Goal: Task Accomplishment & Management: Use online tool/utility

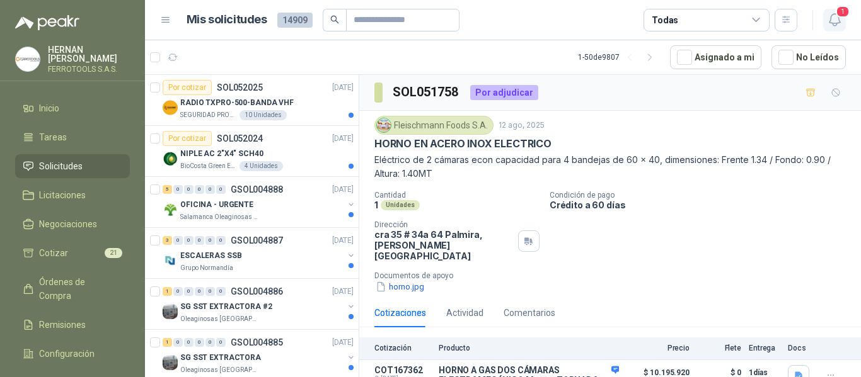
click at [839, 19] on icon "button" at bounding box center [834, 20] width 11 height 12
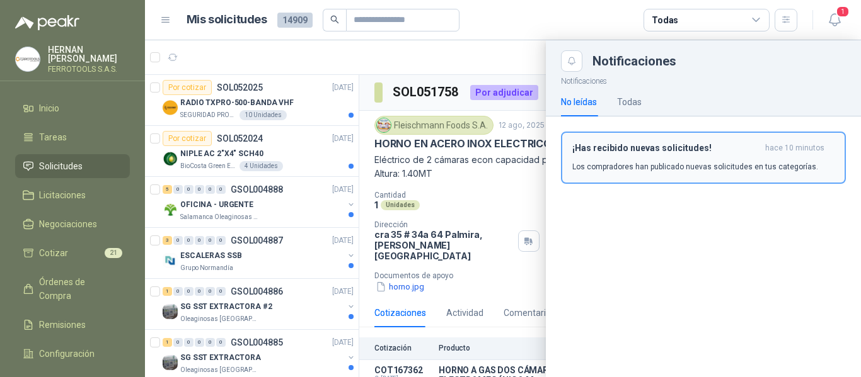
click at [701, 161] on p "Los compradores han publicado nuevas solicitudes en tus categorías." at bounding box center [695, 166] width 246 height 11
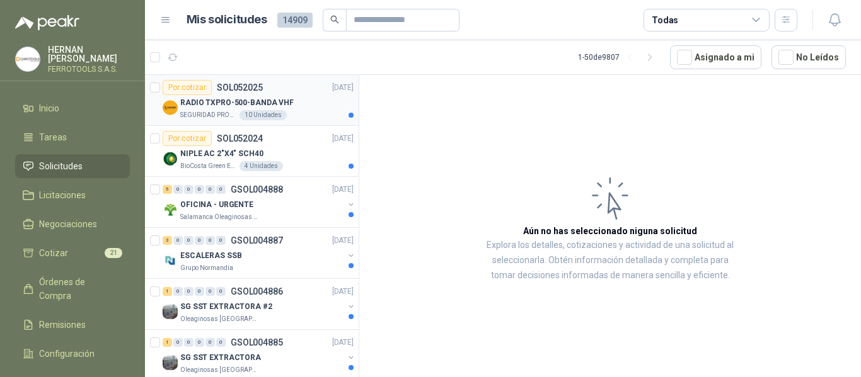
click at [282, 103] on p "RADIO TXPRO-500-BANDA VHF" at bounding box center [236, 103] width 113 height 12
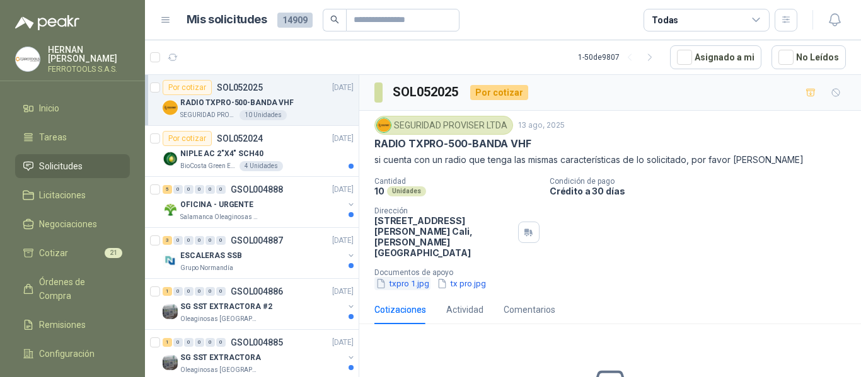
click at [404, 277] on button "txpro 1.jpg" at bounding box center [402, 283] width 56 height 13
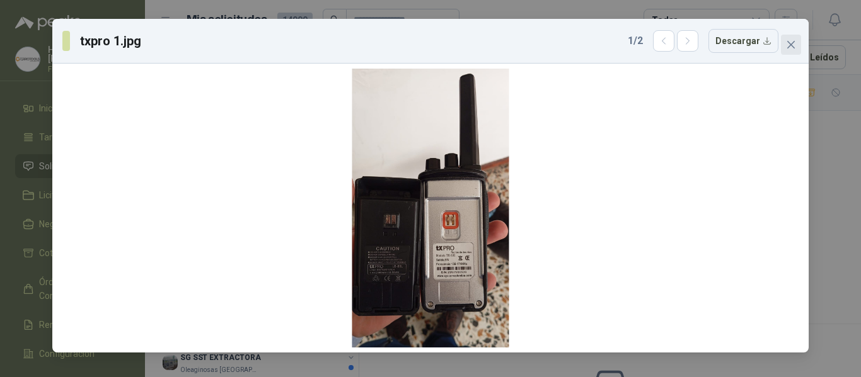
click at [796, 52] on button "Close" at bounding box center [791, 45] width 20 height 20
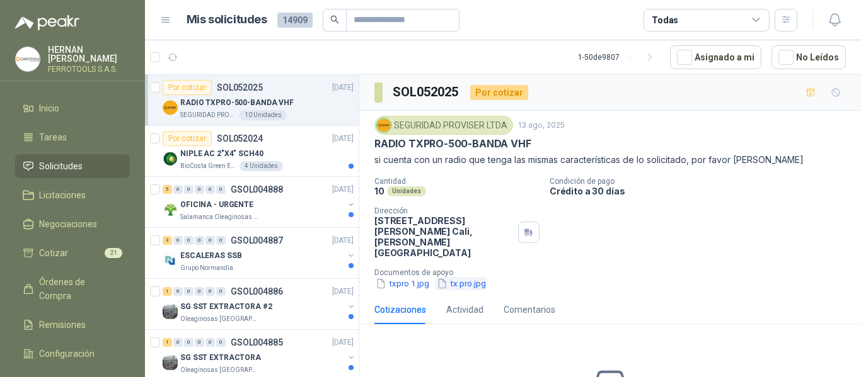
click at [466, 277] on button "tx pro.jpg" at bounding box center [461, 283] width 52 height 13
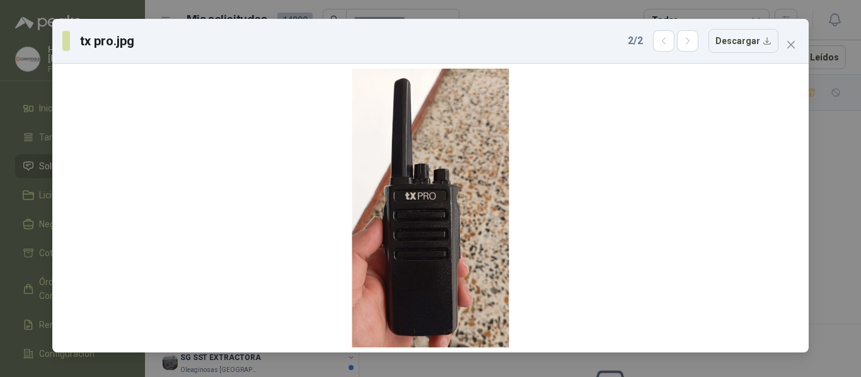
click at [174, 10] on div "tx pro.jpg 2 / 2 Descargar" at bounding box center [430, 188] width 861 height 377
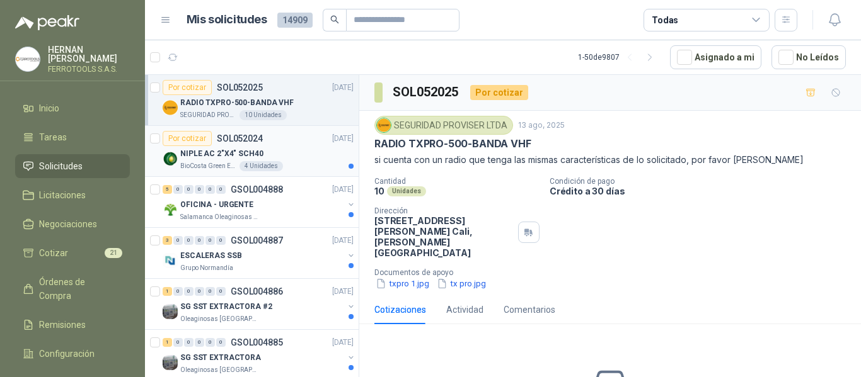
click at [302, 163] on div "BioCosta Green Energy S.A.S 4 Unidades" at bounding box center [266, 166] width 173 height 10
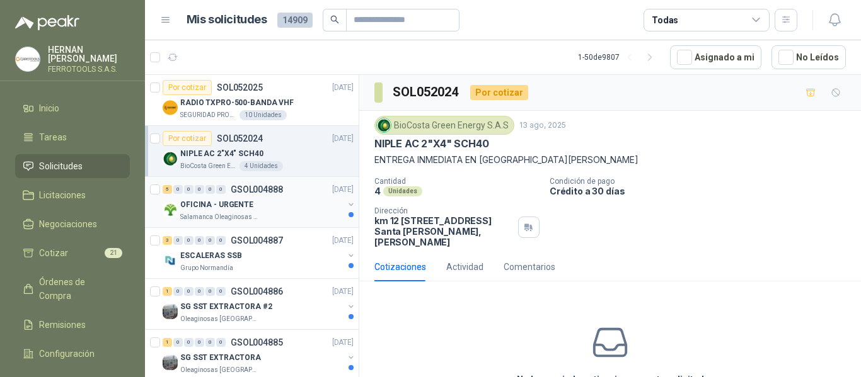
click at [253, 202] on div "OFICINA - URGENTE" at bounding box center [261, 204] width 163 height 15
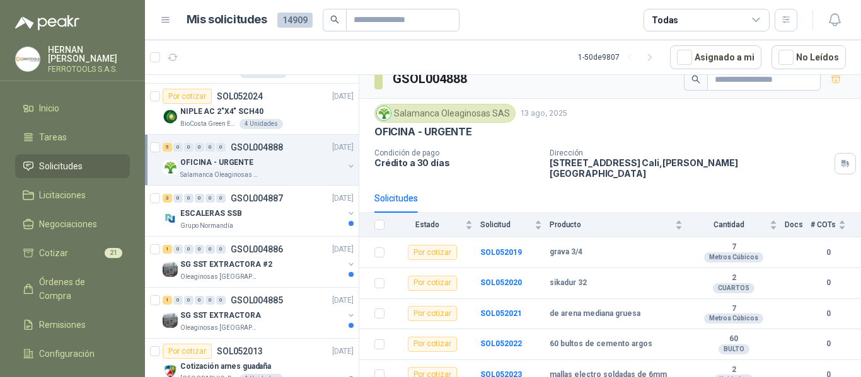
scroll to position [63, 0]
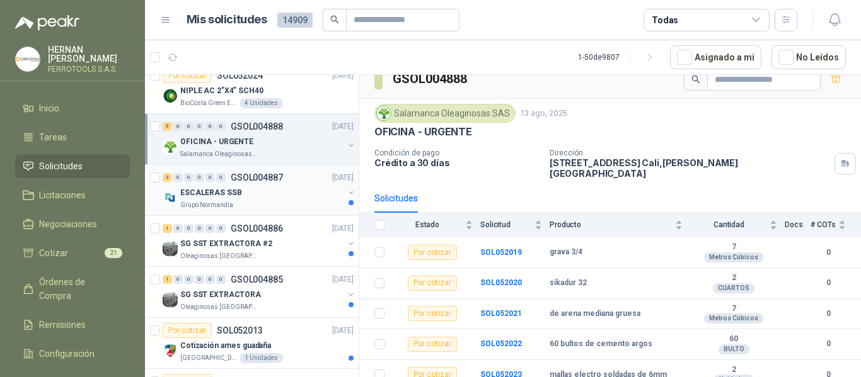
click at [269, 196] on div "ESCALERAS SSB" at bounding box center [261, 192] width 163 height 15
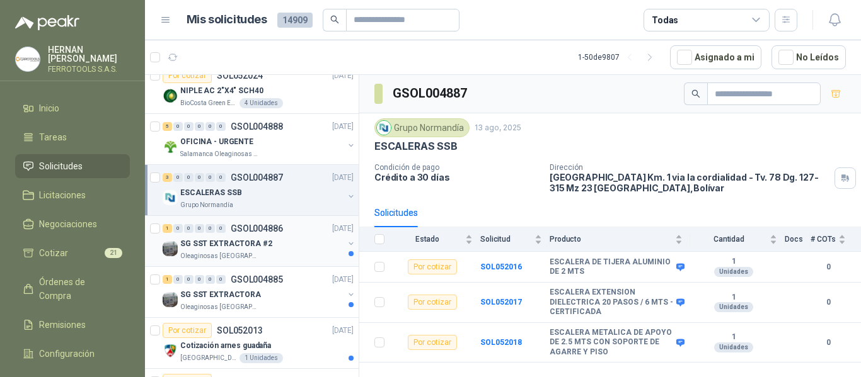
click at [275, 243] on div "SG SST EXTRACTORA #2" at bounding box center [261, 243] width 163 height 15
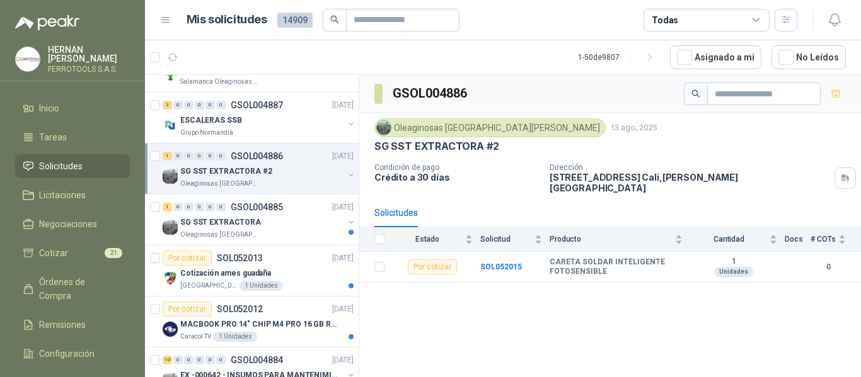
scroll to position [189, 0]
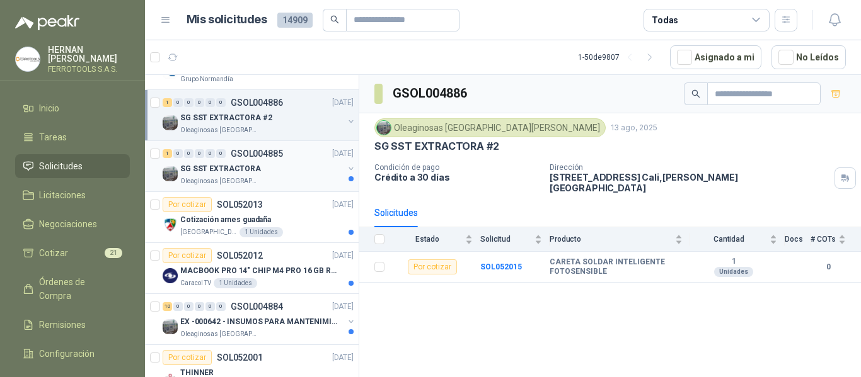
click at [280, 178] on div "Oleaginosas [GEOGRAPHIC_DATA][PERSON_NAME]" at bounding box center [261, 181] width 163 height 10
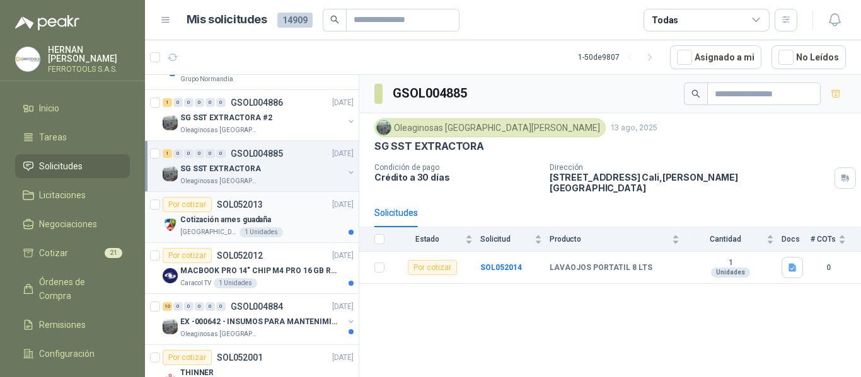
click at [285, 225] on div "Cotización arnes guadaña" at bounding box center [266, 219] width 173 height 15
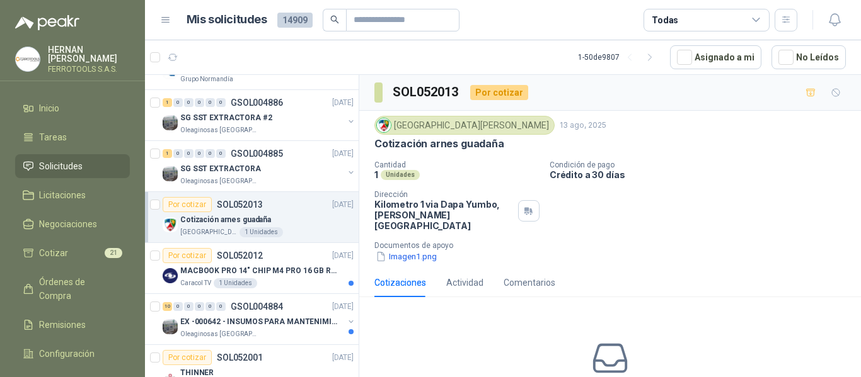
scroll to position [252, 0]
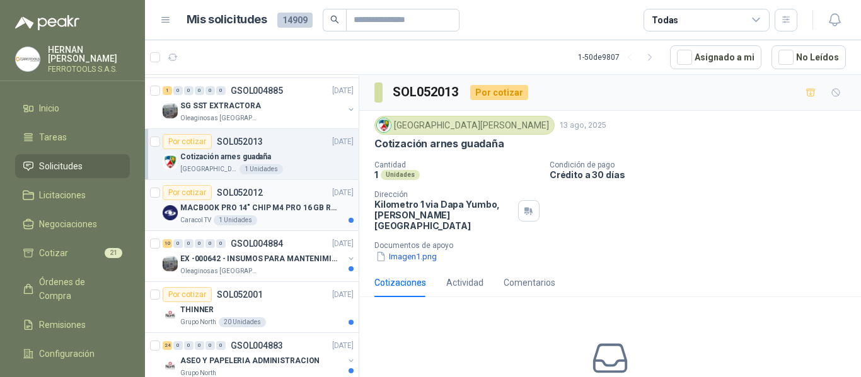
click at [292, 205] on p "MACBOOK PRO 14" CHIP M4 PRO 16 GB RAM 1TB" at bounding box center [258, 208] width 157 height 12
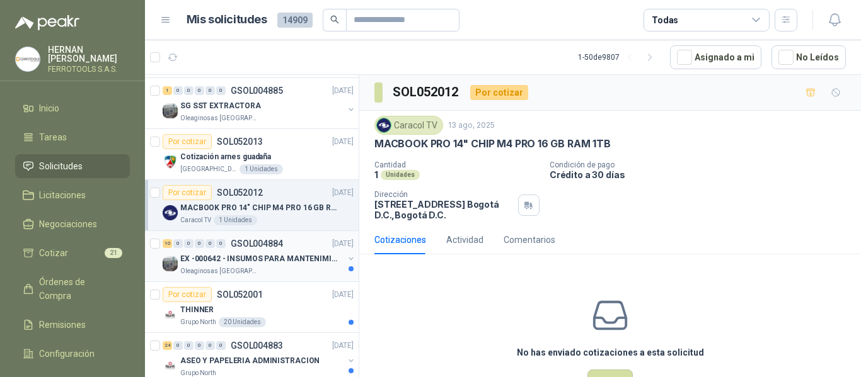
click at [297, 268] on div "Oleaginosas [GEOGRAPHIC_DATA][PERSON_NAME]" at bounding box center [261, 272] width 163 height 10
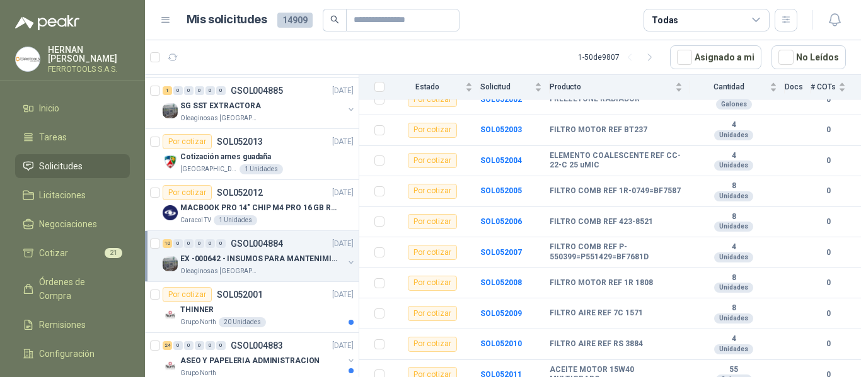
scroll to position [315, 0]
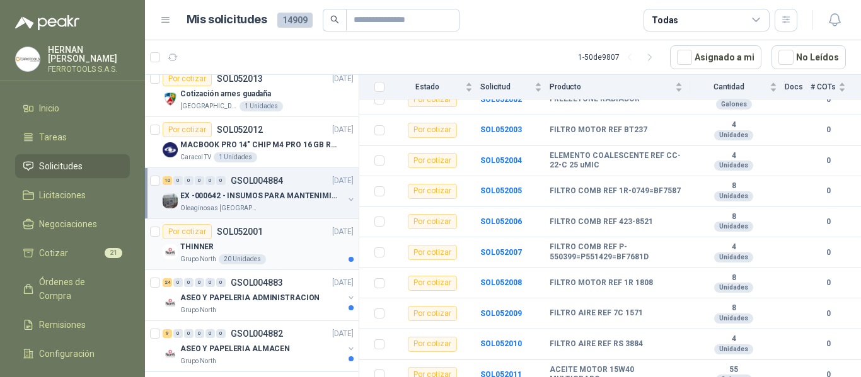
click at [290, 246] on div "THINNER" at bounding box center [266, 246] width 173 height 15
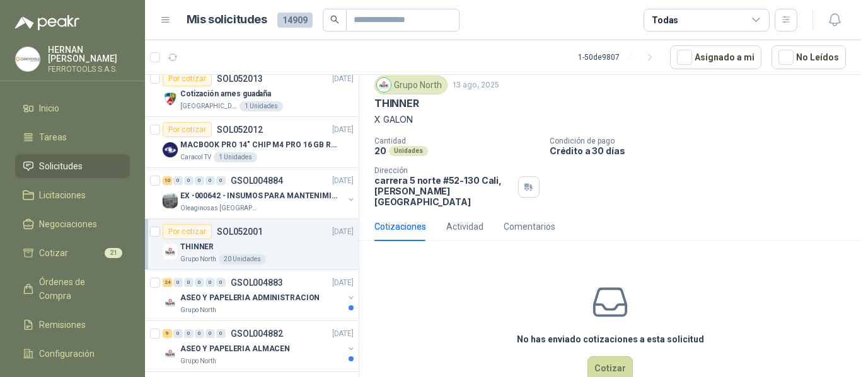
scroll to position [60, 0]
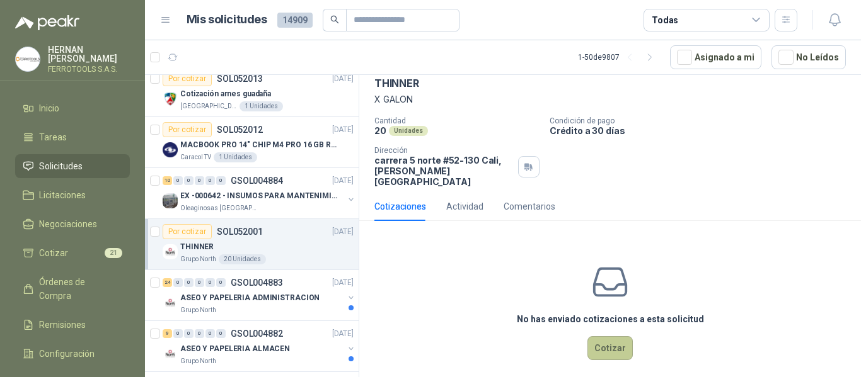
click at [587, 336] on button "Cotizar" at bounding box center [609, 348] width 45 height 24
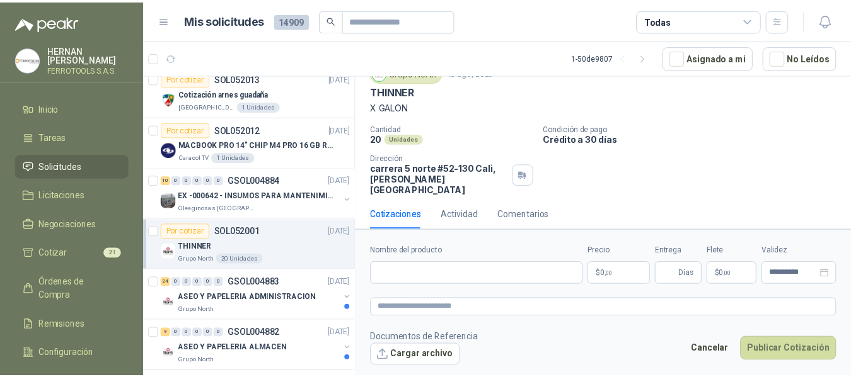
scroll to position [52, 0]
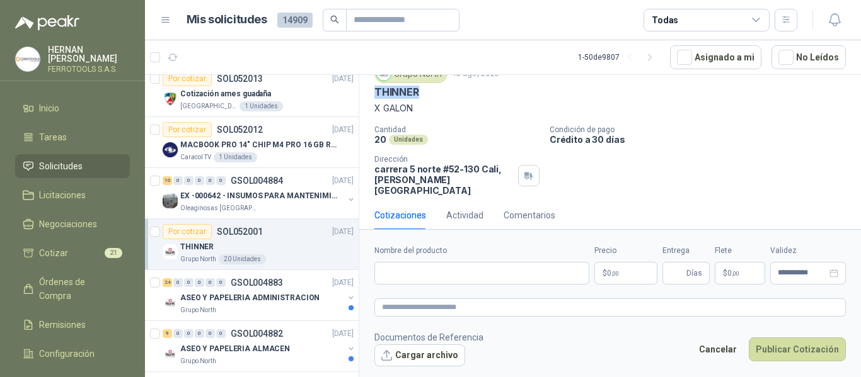
drag, startPoint x: 422, startPoint y: 90, endPoint x: 369, endPoint y: 91, distance: 53.6
click at [369, 91] on div "Grupo North [DATE] THINNER X GALON Cantidad 20 Unidades Condición de pago Crédi…" at bounding box center [610, 130] width 502 height 142
copy p "THINNER"
click at [462, 274] on input "Nombre del producto" at bounding box center [481, 273] width 215 height 23
paste input "*******"
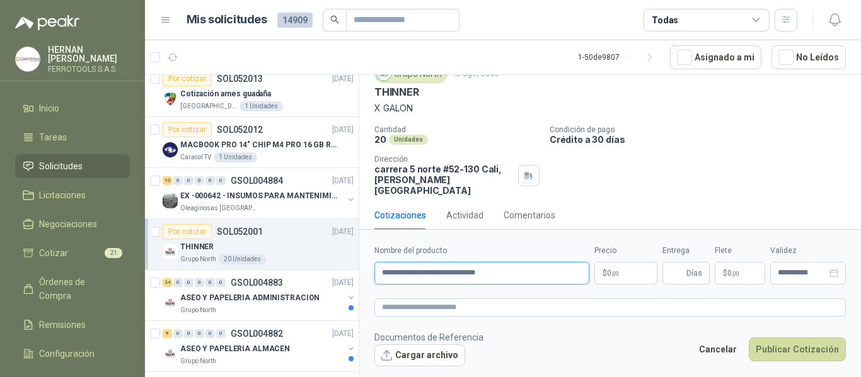
drag, startPoint x: 526, startPoint y: 275, endPoint x: 595, endPoint y: 273, distance: 70.0
click at [595, 273] on div "**********" at bounding box center [609, 265] width 471 height 40
drag, startPoint x: 560, startPoint y: 271, endPoint x: 327, endPoint y: 271, distance: 232.5
click at [327, 271] on div "Por cotizar SOL052025 [DATE] RADIO TXPRO-500-BANDA VHF SEGURIDAD PROVISER LTDA …" at bounding box center [503, 227] width 716 height 307
type input "**********"
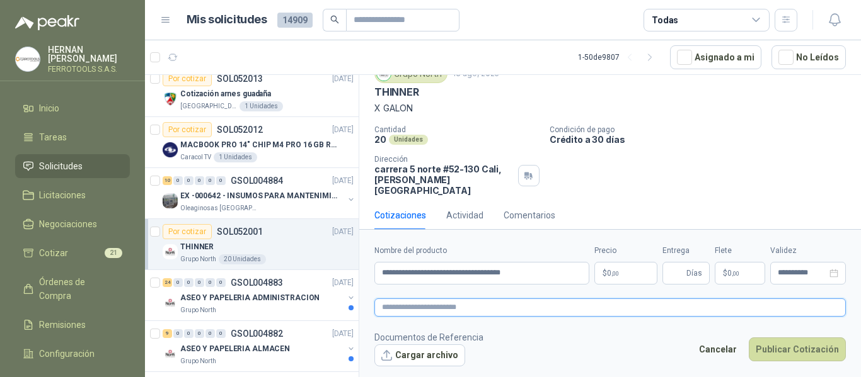
click at [554, 306] on textarea at bounding box center [609, 308] width 471 height 18
paste textarea "**********"
type textarea "**********"
click at [627, 270] on p "$ 0 ,00" at bounding box center [625, 273] width 63 height 23
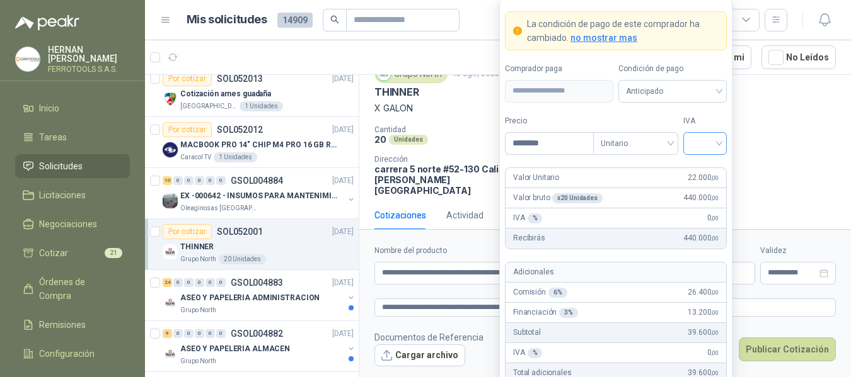
type input "********"
click at [710, 141] on input "search" at bounding box center [705, 142] width 28 height 19
click at [710, 166] on div "19%" at bounding box center [704, 170] width 23 height 14
click at [712, 112] on form "**********" at bounding box center [615, 232] width 233 height 469
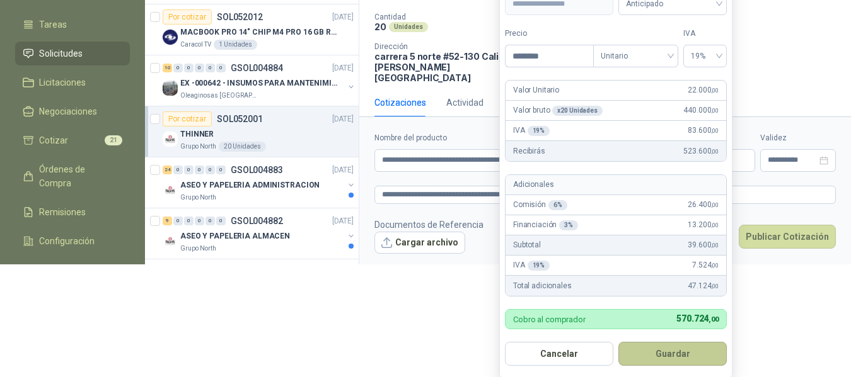
click at [690, 348] on button "Guardar" at bounding box center [672, 354] width 108 height 24
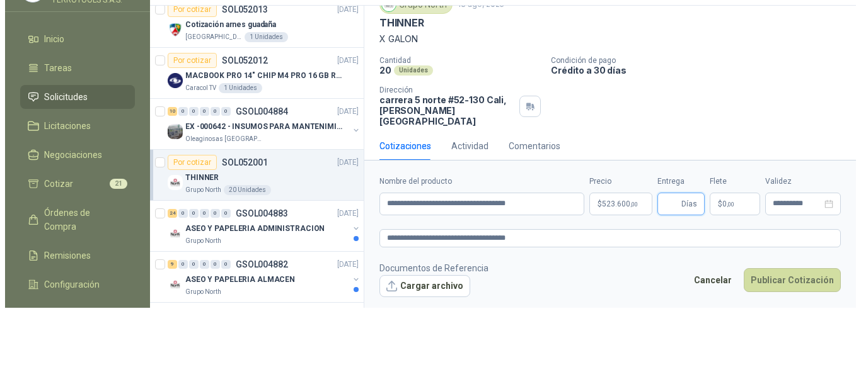
scroll to position [0, 0]
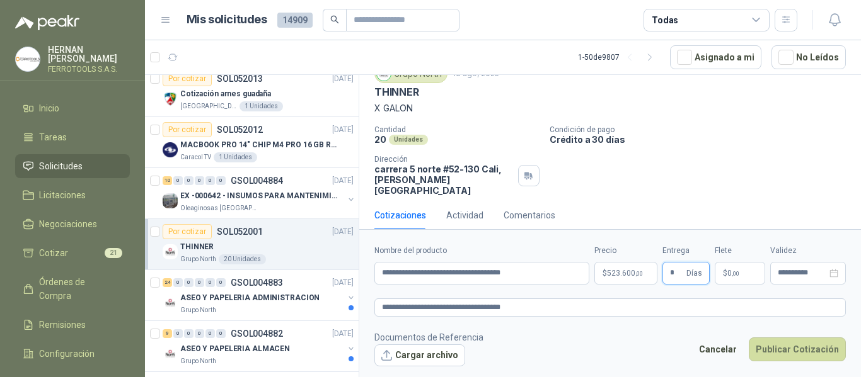
type input "*"
click at [612, 344] on footer "Documentos de Referencia Cargar archivo Cancelar Publicar Cotización" at bounding box center [609, 349] width 471 height 37
click at [783, 350] on button "Publicar Cotización" at bounding box center [797, 350] width 97 height 24
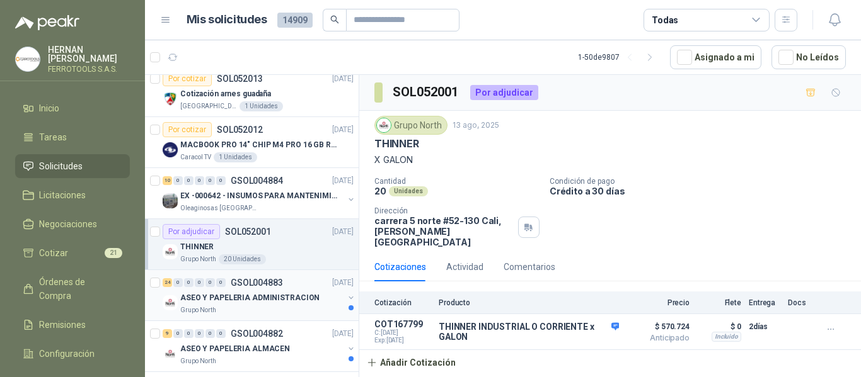
click at [277, 302] on p "ASEO Y PAPELERIA ADMINISTRACION" at bounding box center [249, 298] width 139 height 12
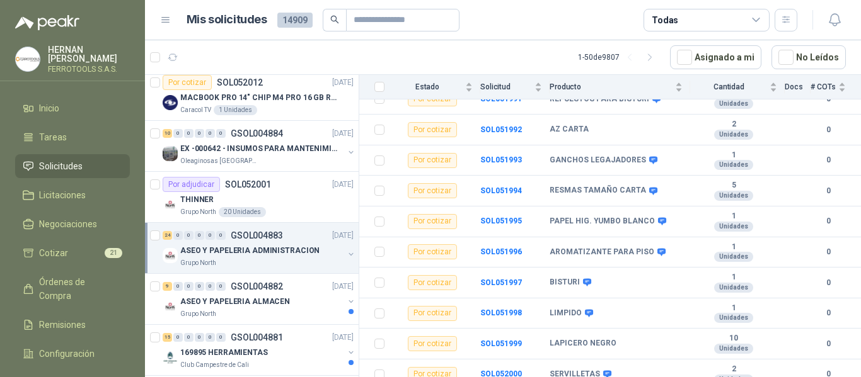
scroll to position [441, 0]
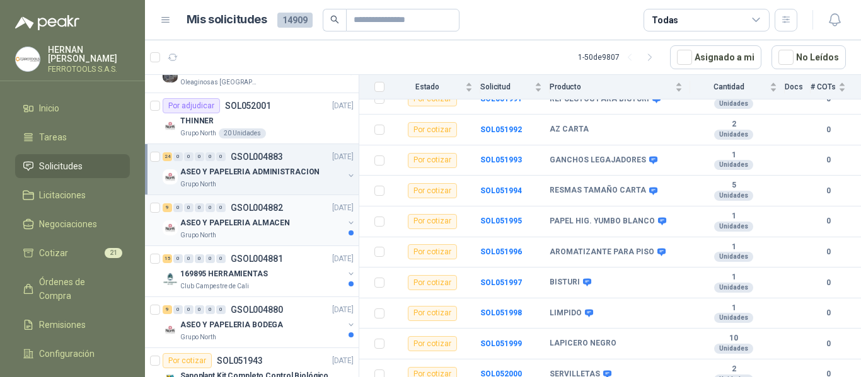
click at [284, 234] on div "Grupo North" at bounding box center [261, 236] width 163 height 10
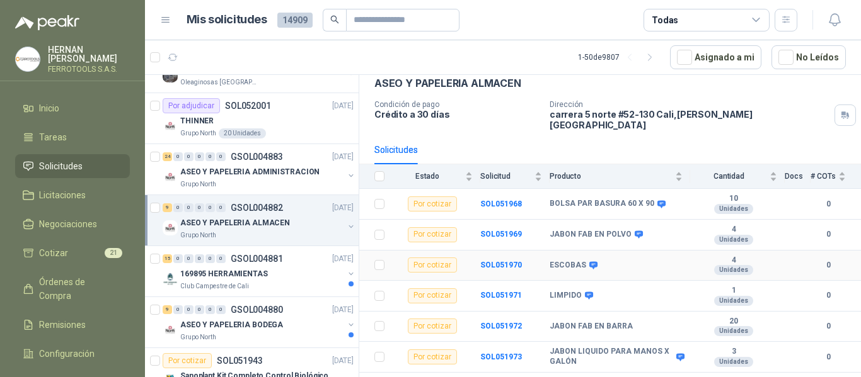
scroll to position [137, 0]
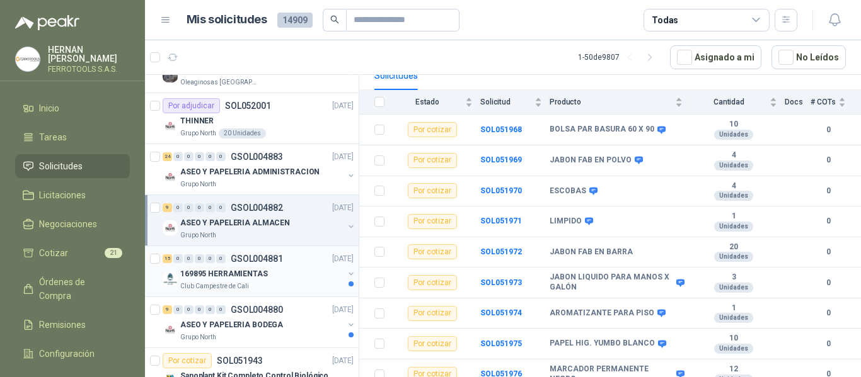
click at [289, 273] on div "169895 HERRAMIENTAS" at bounding box center [261, 274] width 163 height 15
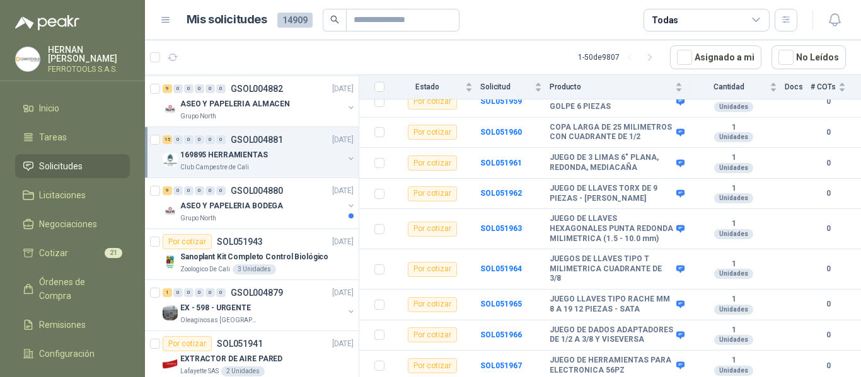
scroll to position [567, 0]
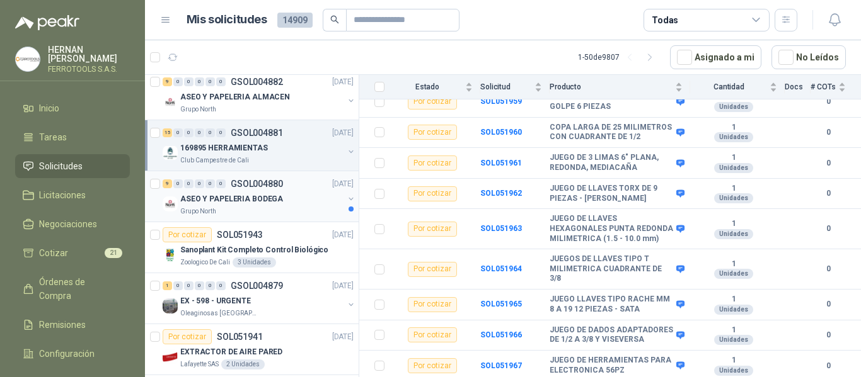
click at [284, 209] on div "Grupo North" at bounding box center [261, 212] width 163 height 10
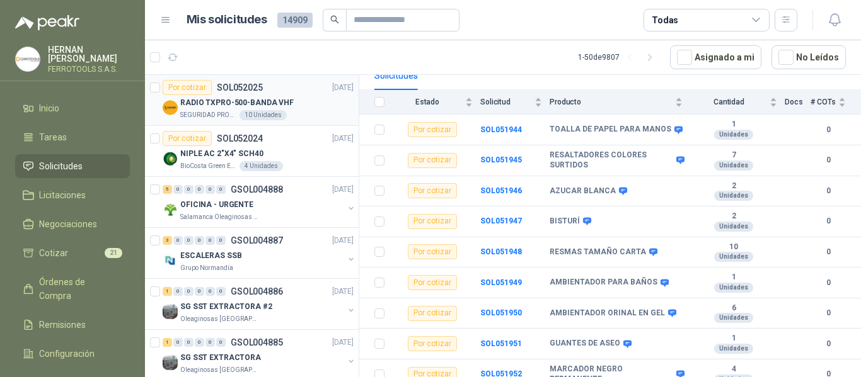
click at [294, 105] on div "RADIO TXPRO-500-BANDA VHF" at bounding box center [266, 102] width 173 height 15
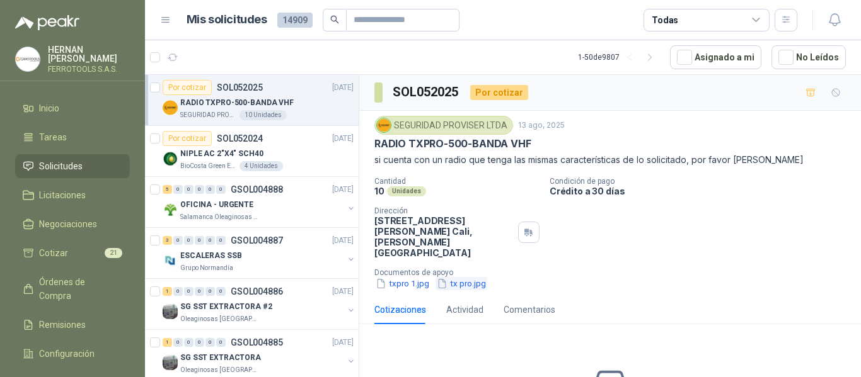
click at [458, 279] on button "tx pro.jpg" at bounding box center [461, 283] width 52 height 13
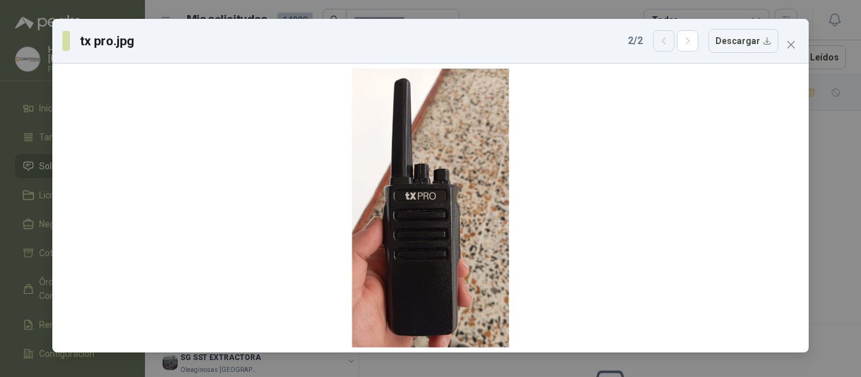
click at [657, 42] on button "button" at bounding box center [663, 40] width 21 height 21
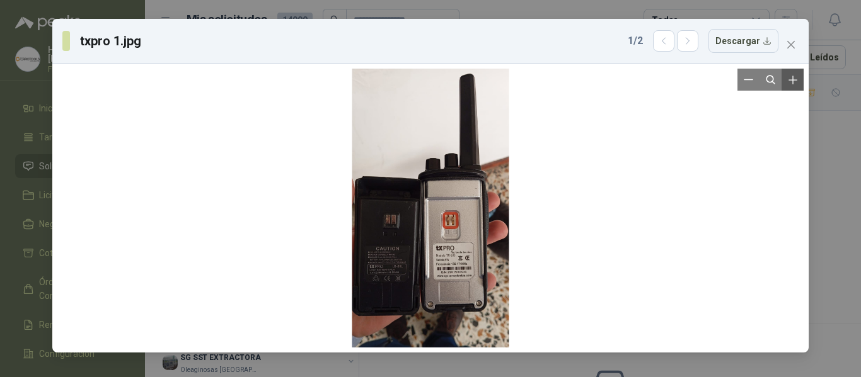
click at [790, 85] on icon "Zoom in" at bounding box center [792, 80] width 13 height 13
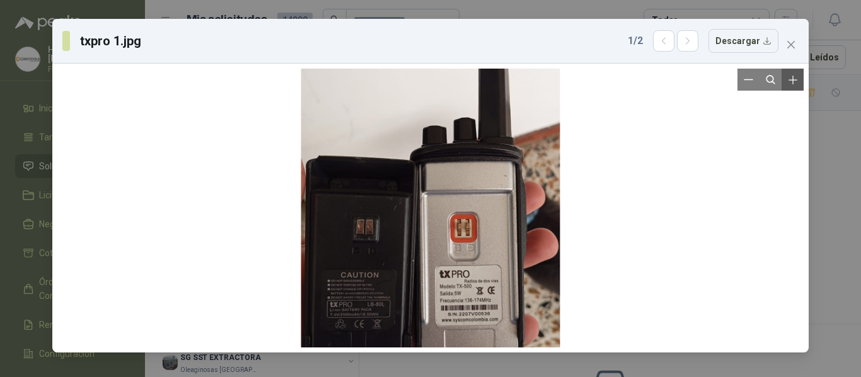
click at [790, 85] on icon "Zoom in" at bounding box center [792, 80] width 13 height 13
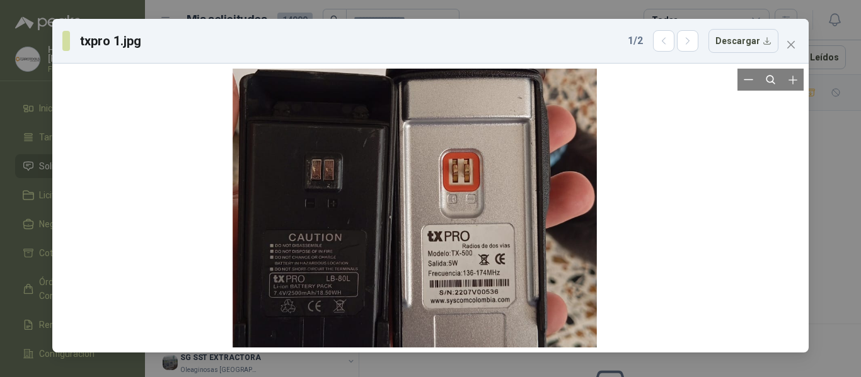
drag, startPoint x: 504, startPoint y: 252, endPoint x: 488, endPoint y: 197, distance: 57.0
click at [488, 197] on div at bounding box center [415, 144] width 364 height 648
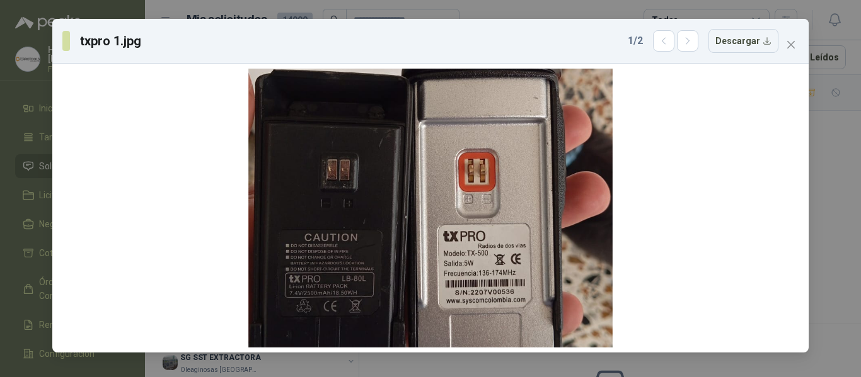
click at [832, 137] on div "txpro 1.jpg 1 / 2 Descargar" at bounding box center [430, 188] width 861 height 377
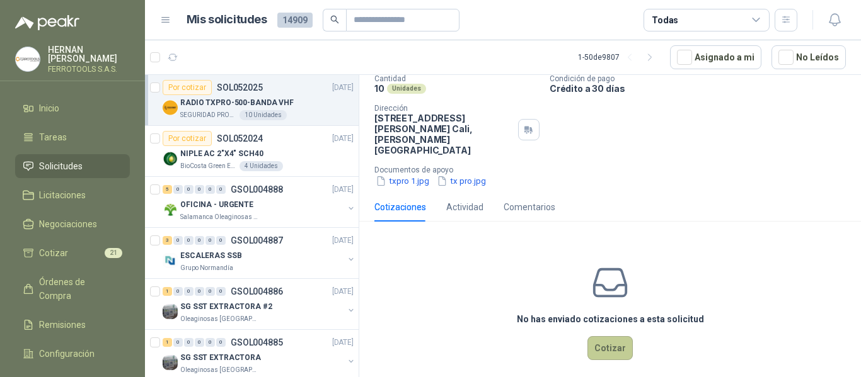
click at [605, 336] on button "Cotizar" at bounding box center [609, 348] width 45 height 24
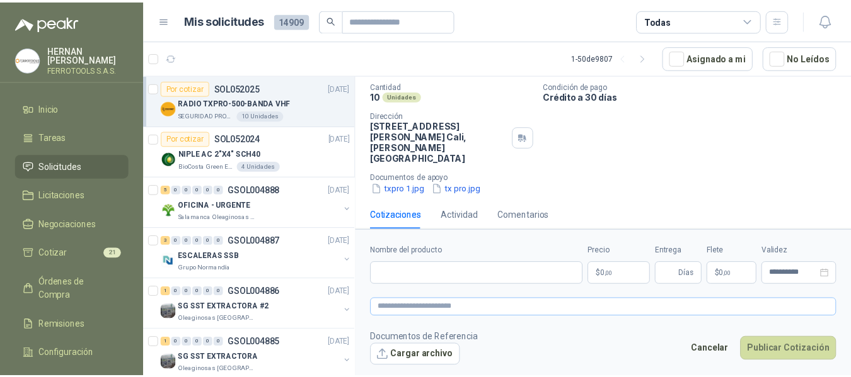
scroll to position [95, 0]
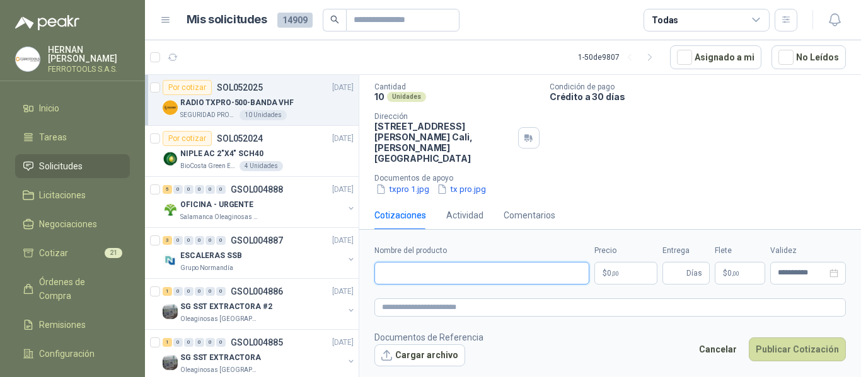
click at [484, 270] on input "Nombre del producto" at bounding box center [481, 273] width 215 height 23
paste input "**********"
type input "**********"
click at [498, 314] on textarea at bounding box center [609, 308] width 471 height 18
paste textarea "**********"
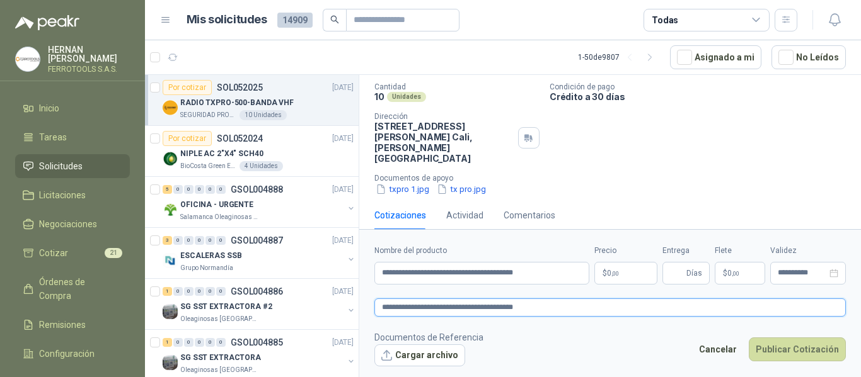
type textarea "**********"
click at [636, 274] on body "[PERSON_NAME] FERROTOOLS S.A.S. Inicio Tareas Solicitudes Licitaciones Negociac…" at bounding box center [430, 188] width 861 height 377
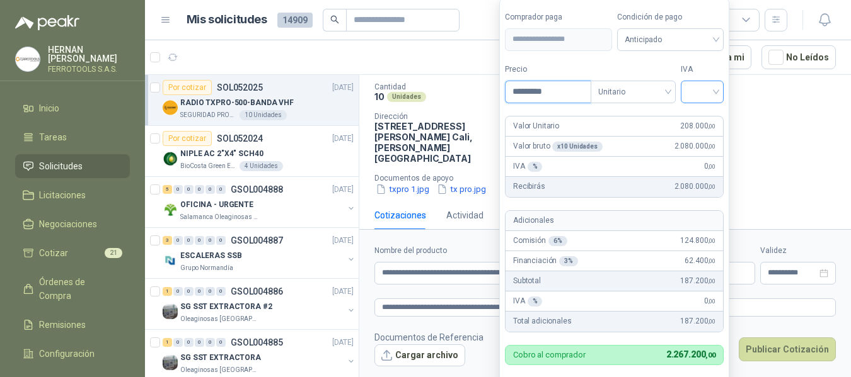
click at [720, 89] on div at bounding box center [702, 92] width 43 height 23
type input "*********"
click at [705, 113] on div "19%" at bounding box center [704, 118] width 23 height 14
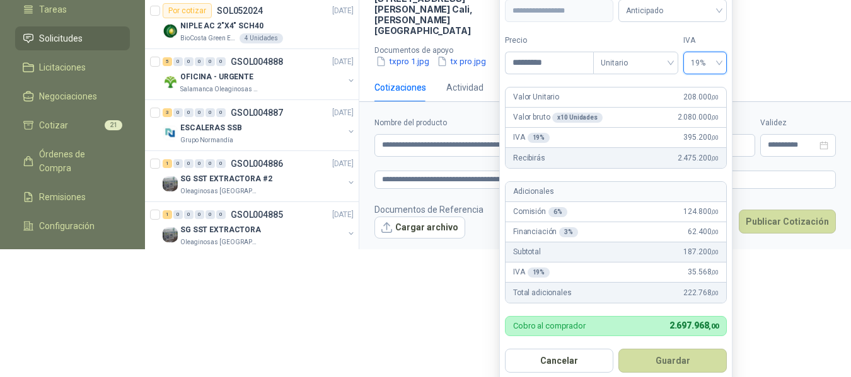
scroll to position [135, 0]
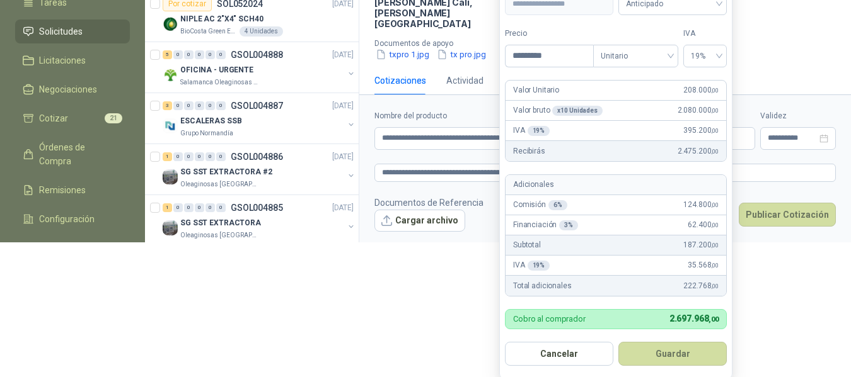
click at [697, 368] on form "**********" at bounding box center [615, 170] width 233 height 417
click at [701, 353] on button "Guardar" at bounding box center [672, 354] width 108 height 24
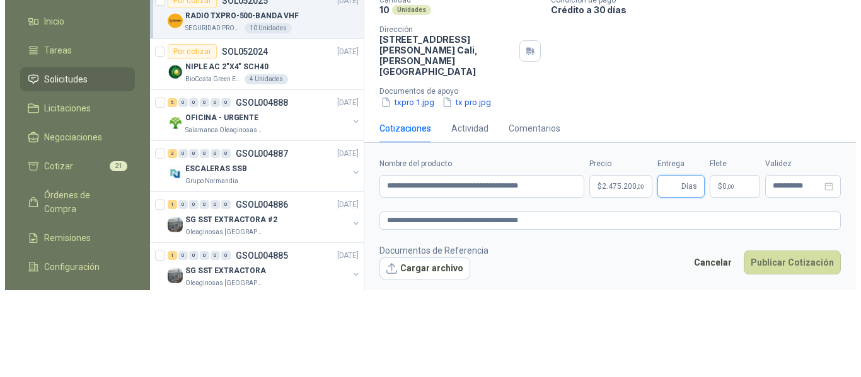
scroll to position [0, 0]
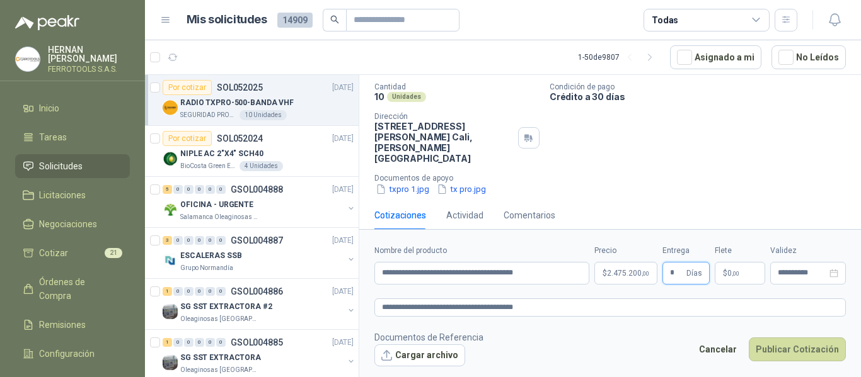
type input "*"
click at [583, 338] on footer "Documentos de Referencia Cargar archivo Cancelar Publicar Cotización" at bounding box center [609, 349] width 471 height 37
click at [585, 301] on textarea "**********" at bounding box center [609, 308] width 471 height 18
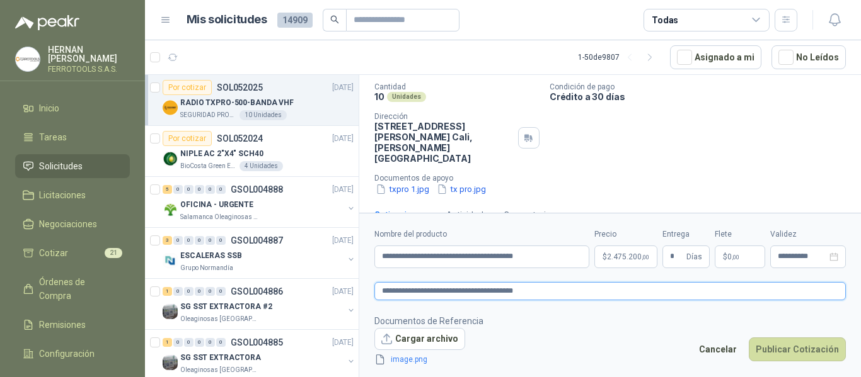
scroll to position [103, 0]
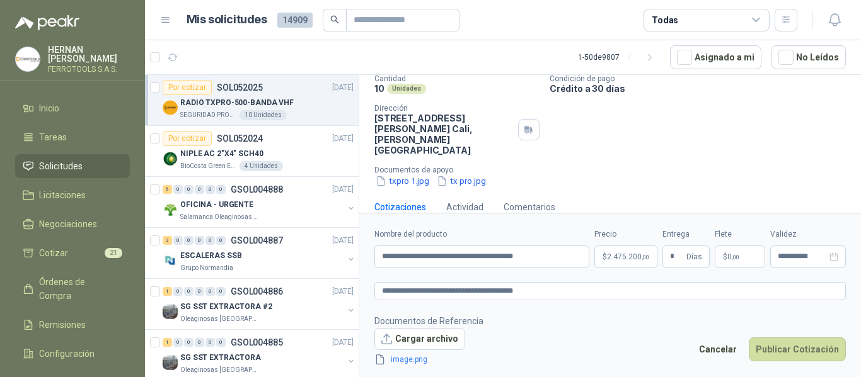
click at [640, 333] on footer "Documentos de Referencia Cargar archivo image.png Cancelar Publicar Cotización" at bounding box center [609, 340] width 471 height 53
click at [421, 364] on link "image.png" at bounding box center [427, 360] width 83 height 12
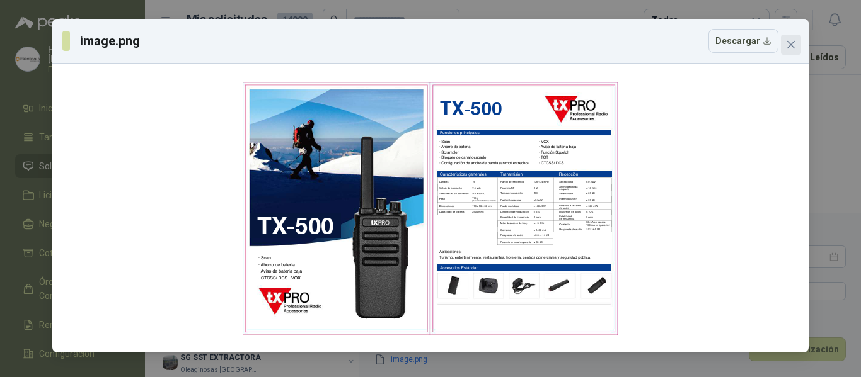
click at [793, 45] on icon "close" at bounding box center [791, 45] width 10 height 10
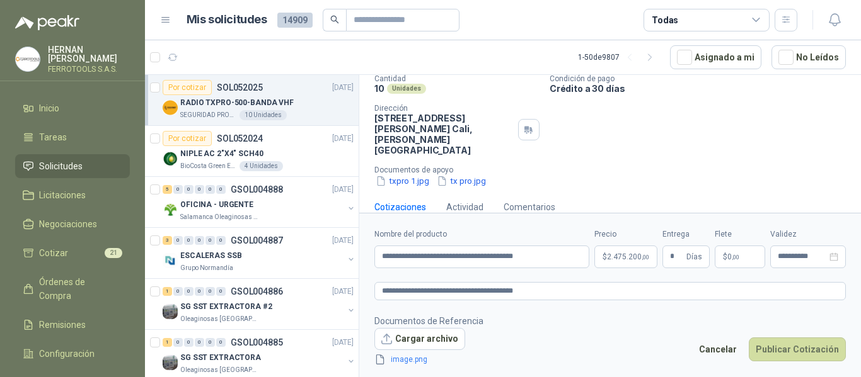
click at [584, 352] on footer "Documentos de Referencia Cargar archivo image.png Cancelar Publicar Cotización" at bounding box center [609, 340] width 471 height 53
click at [788, 352] on button "Publicar Cotización" at bounding box center [797, 350] width 97 height 24
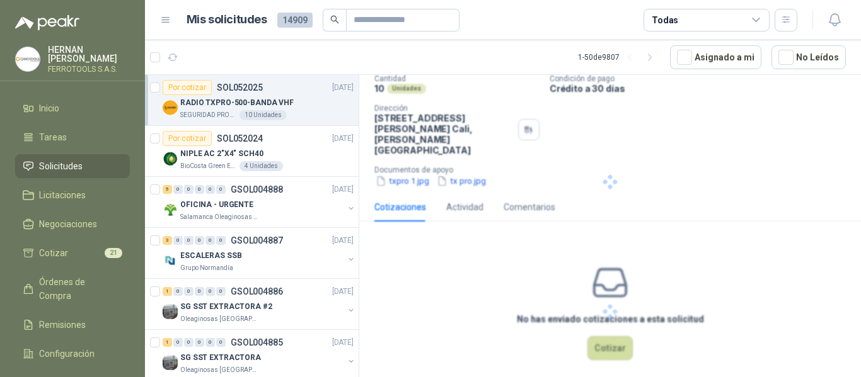
scroll to position [26, 0]
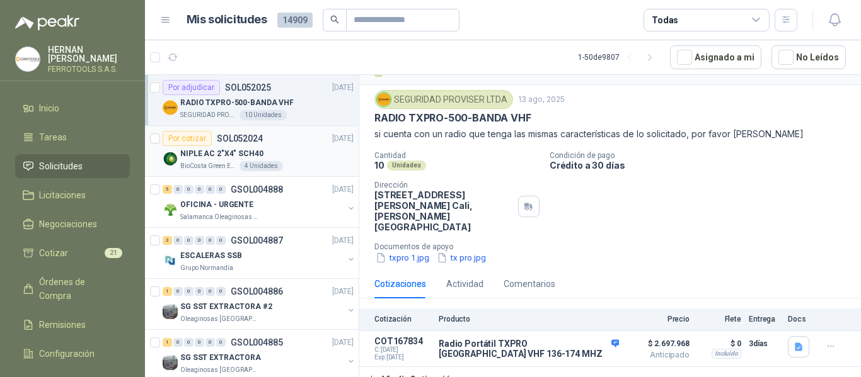
click at [297, 149] on div "NIPLE AC 2"X4" SCH40" at bounding box center [266, 153] width 173 height 15
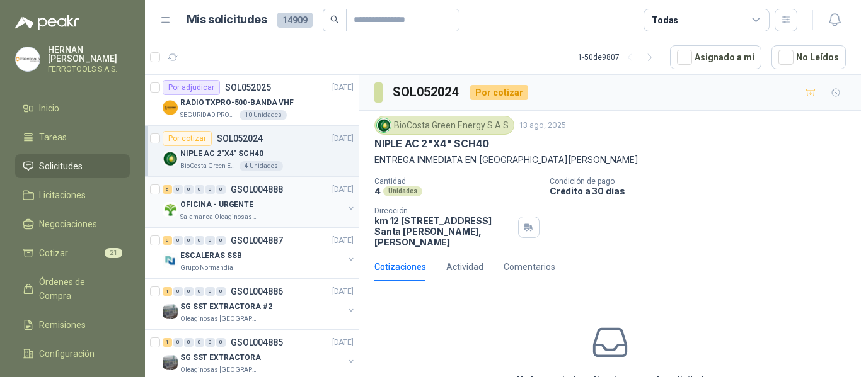
click at [293, 204] on div "OFICINA - URGENTE" at bounding box center [261, 204] width 163 height 15
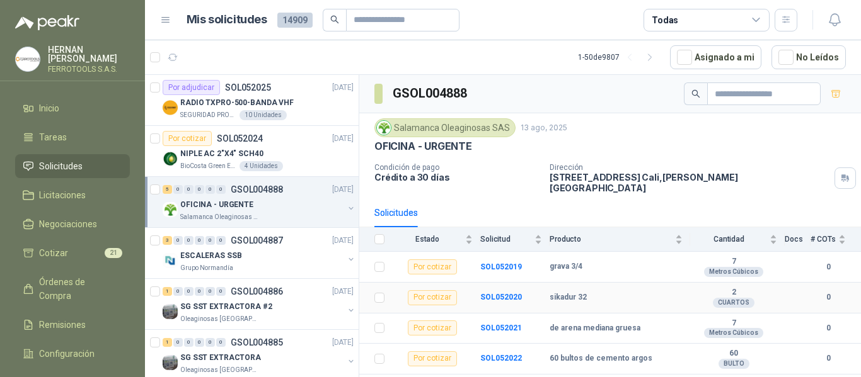
scroll to position [14, 0]
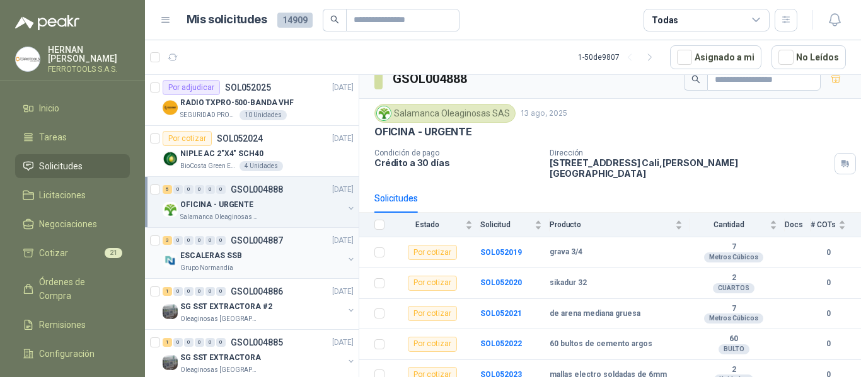
click at [294, 246] on div "3 0 0 0 0 0 GSOL004887 [DATE]" at bounding box center [259, 240] width 193 height 15
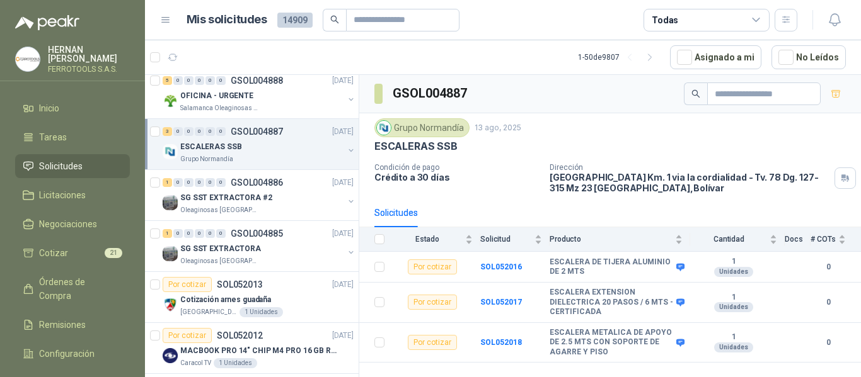
scroll to position [126, 0]
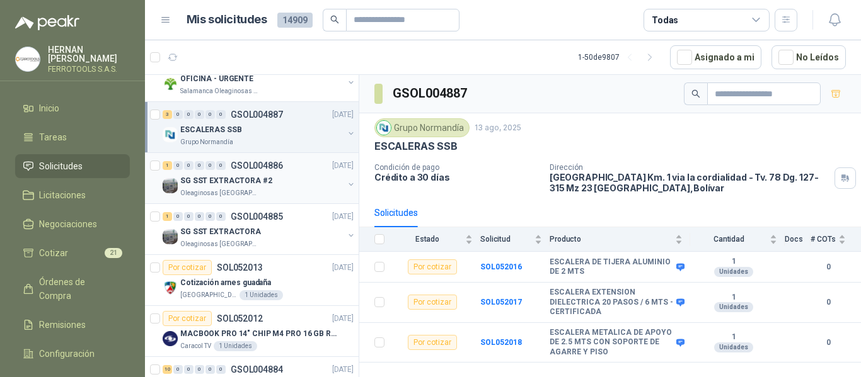
click at [308, 184] on div "SG SST EXTRACTORA #2" at bounding box center [261, 180] width 163 height 15
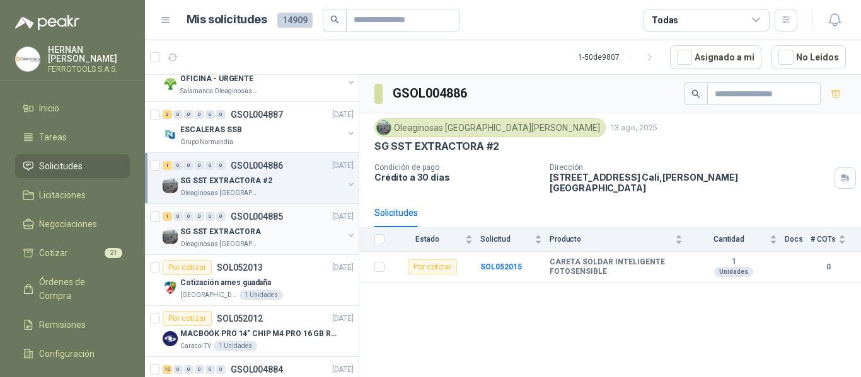
click at [276, 238] on div "SG SST EXTRACTORA" at bounding box center [261, 231] width 163 height 15
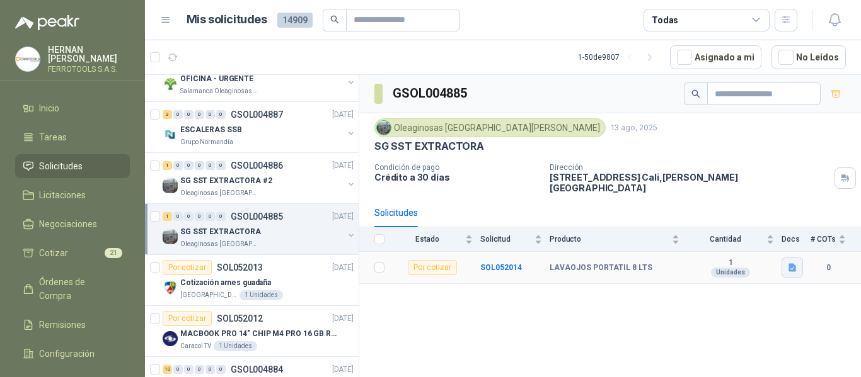
click at [791, 264] on icon "button" at bounding box center [792, 268] width 8 height 8
click at [760, 234] on button "ESTACION LAVA OJOS.jpeg" at bounding box center [735, 231] width 117 height 13
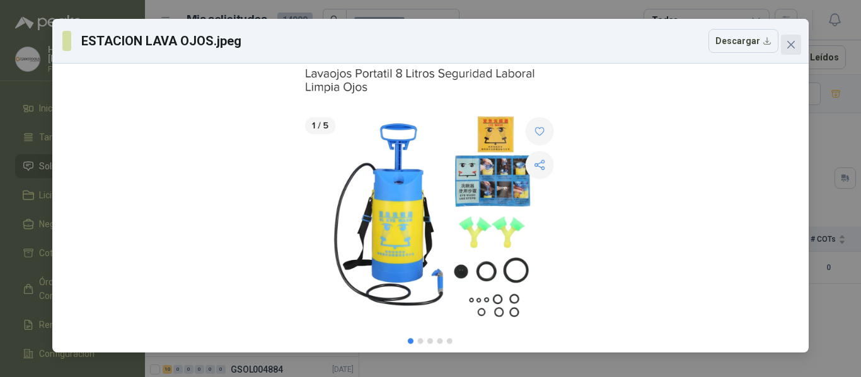
click at [793, 47] on icon "close" at bounding box center [791, 45] width 8 height 8
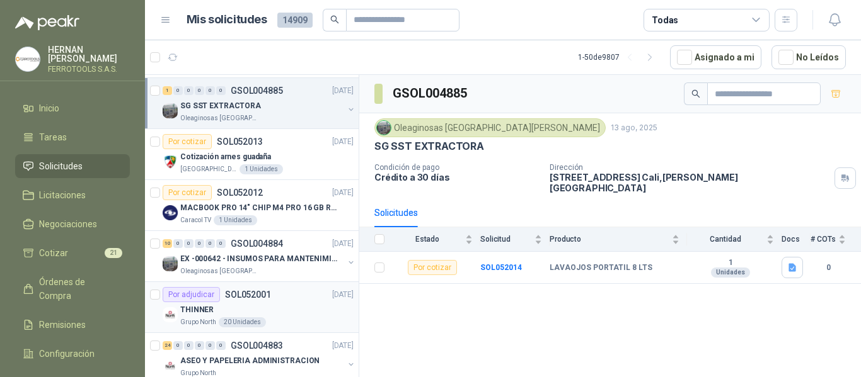
scroll to position [315, 0]
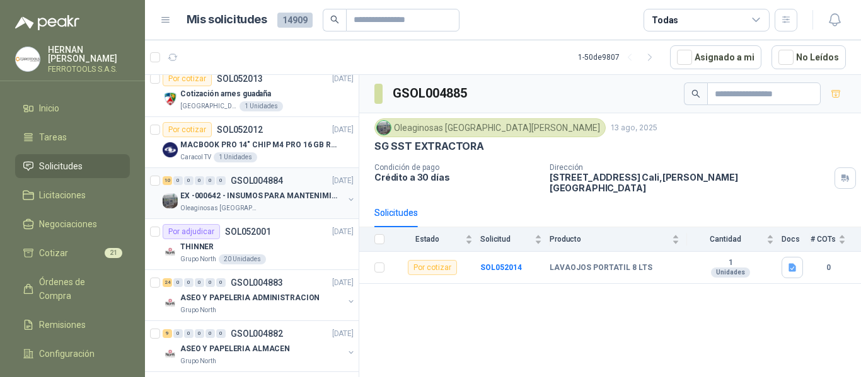
click at [299, 201] on p "EX -000642 - INSUMOS PARA MANTENIMIENTO PREVENTIVO" at bounding box center [258, 196] width 157 height 12
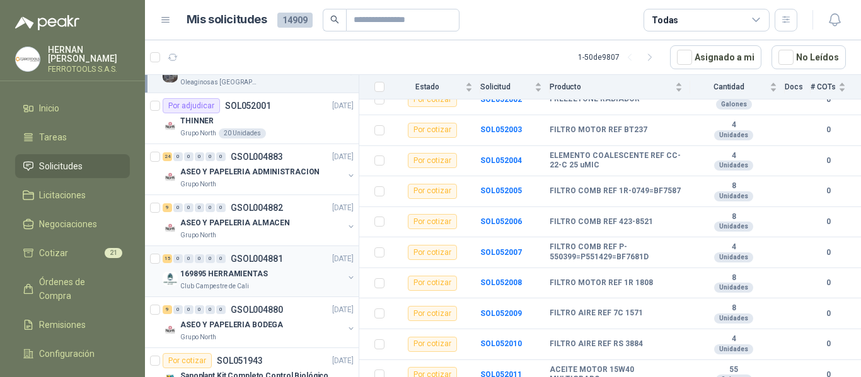
scroll to position [504, 0]
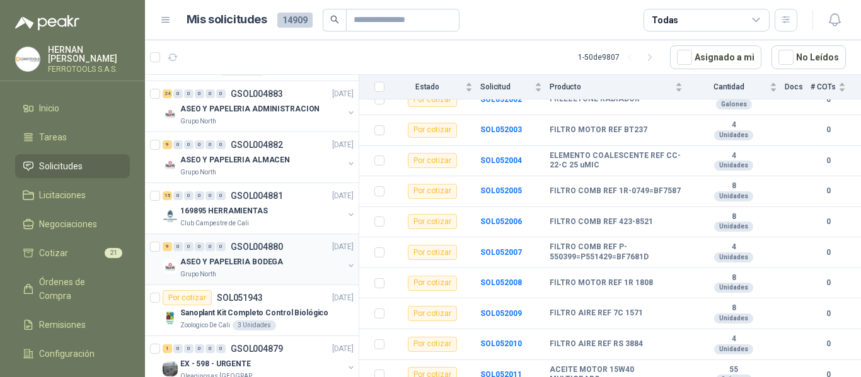
click at [290, 271] on div "Grupo North" at bounding box center [261, 275] width 163 height 10
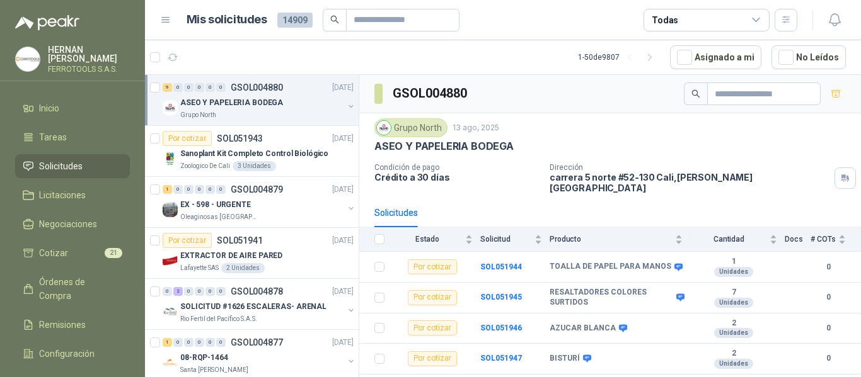
scroll to position [693, 0]
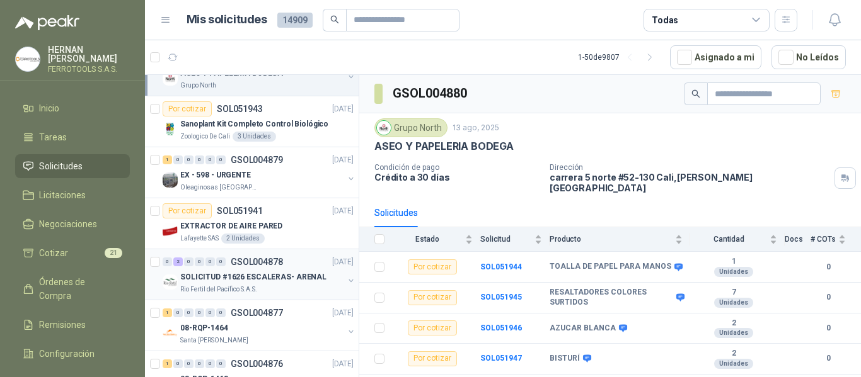
click at [292, 273] on p "SOLICITUD #1626 ESCALERAS- ARENAL" at bounding box center [253, 278] width 146 height 12
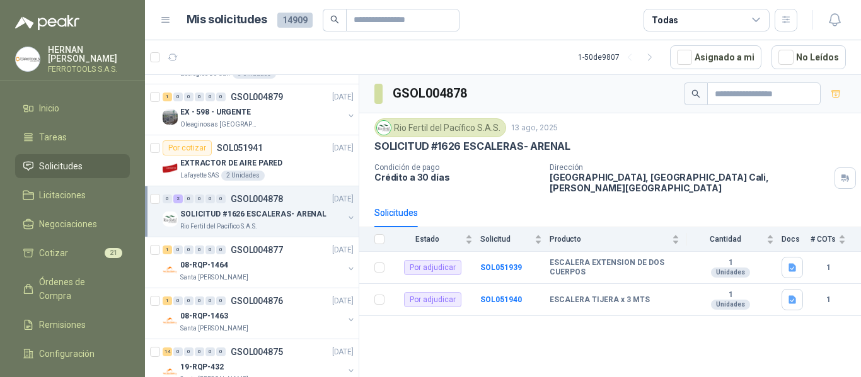
scroll to position [819, 0]
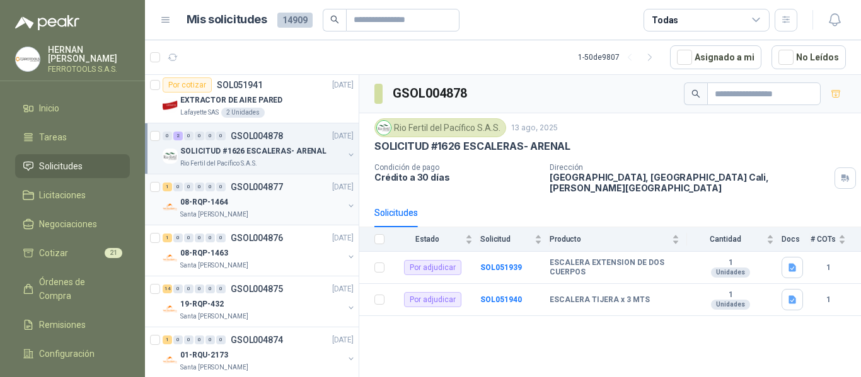
click at [299, 201] on div "08-RQP-1464" at bounding box center [261, 202] width 163 height 15
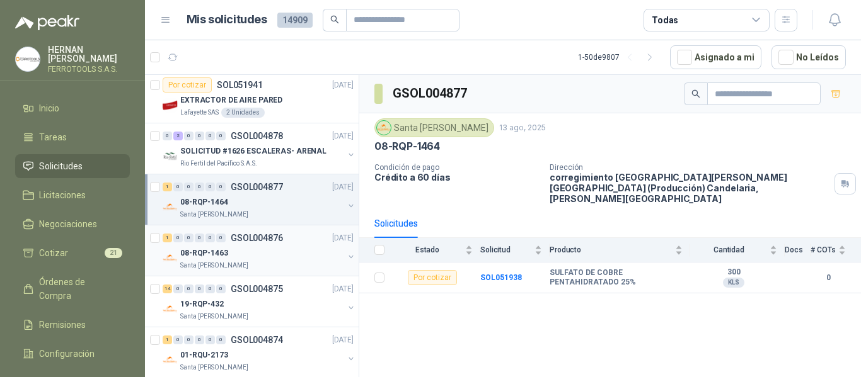
click at [268, 256] on div "08-RQP-1463" at bounding box center [261, 253] width 163 height 15
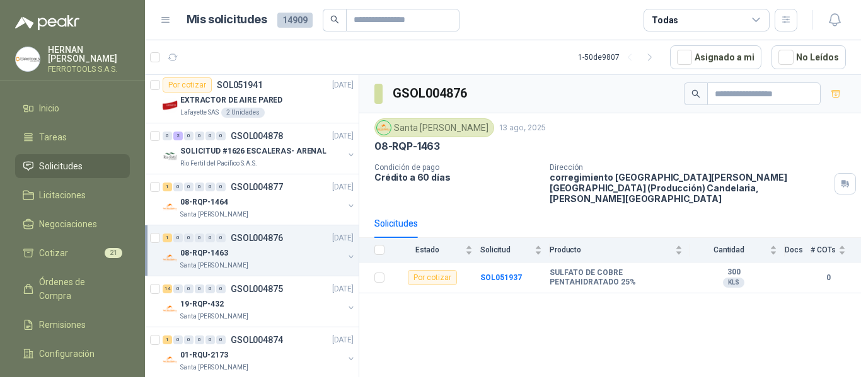
scroll to position [882, 0]
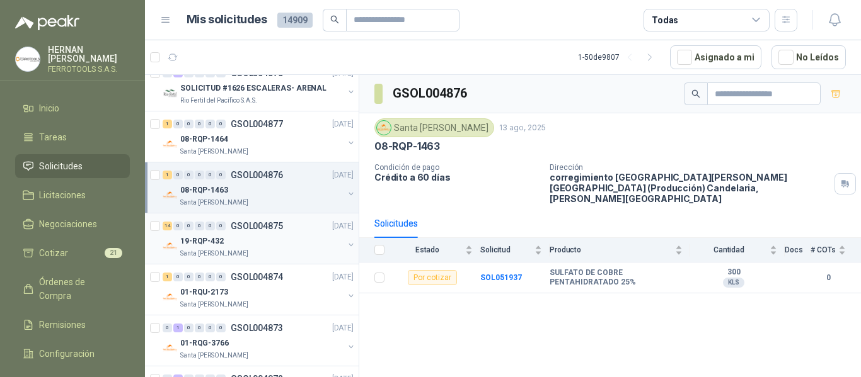
click at [280, 253] on div "Santa [PERSON_NAME]" at bounding box center [261, 254] width 163 height 10
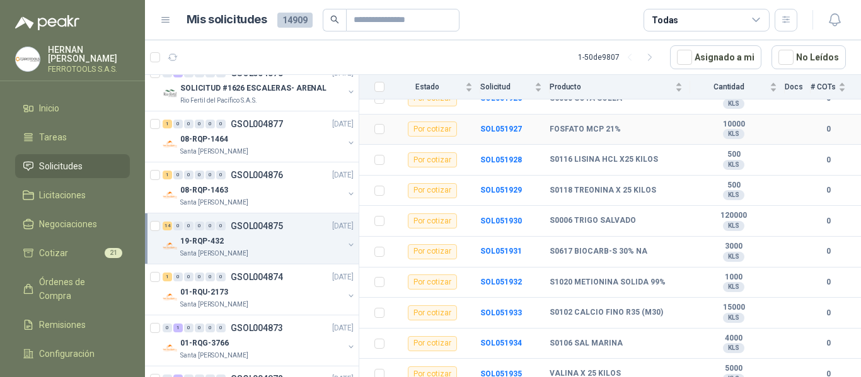
scroll to position [299, 0]
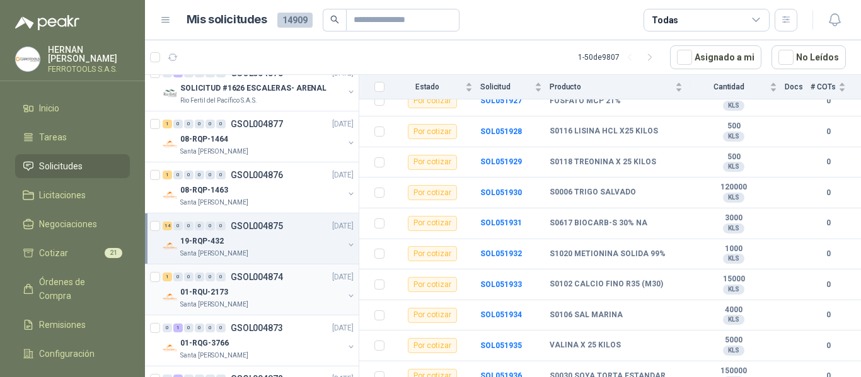
click at [273, 296] on div "01-RQU-2173" at bounding box center [261, 292] width 163 height 15
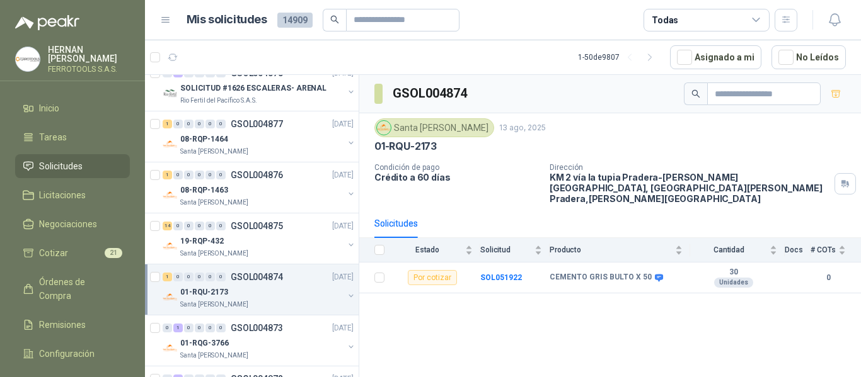
scroll to position [945, 0]
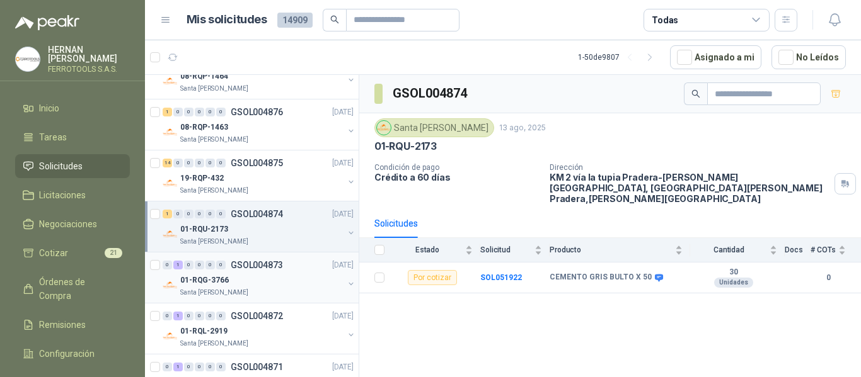
click at [315, 280] on div "01-RQG-3766" at bounding box center [261, 280] width 163 height 15
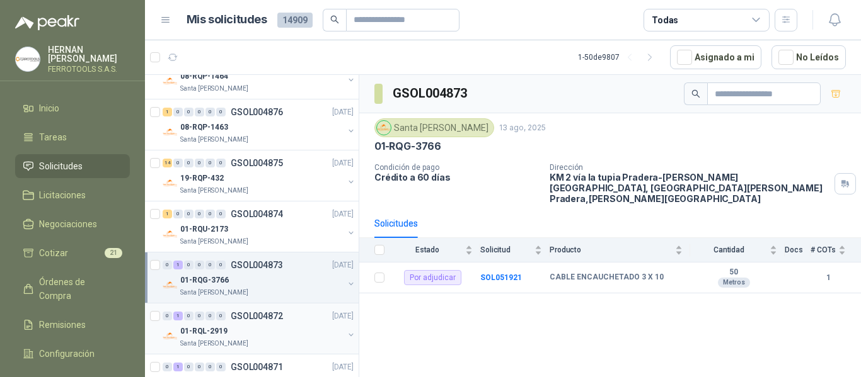
click at [282, 330] on div "01-RQL-2919" at bounding box center [261, 331] width 163 height 15
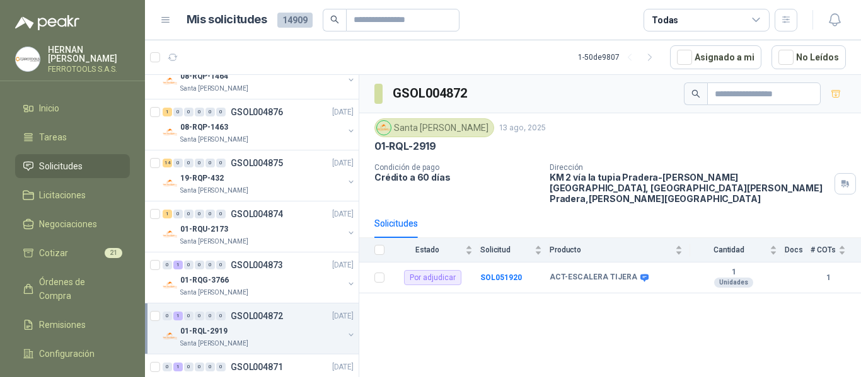
click at [284, 322] on div "0 1 0 0 0 0 GSOL004872 [DATE]" at bounding box center [259, 316] width 193 height 15
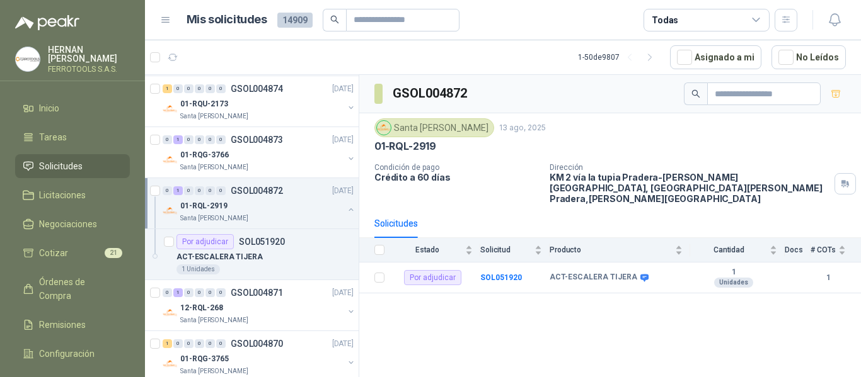
scroll to position [1071, 0]
click at [269, 301] on div "12-RQL-268" at bounding box center [261, 307] width 163 height 15
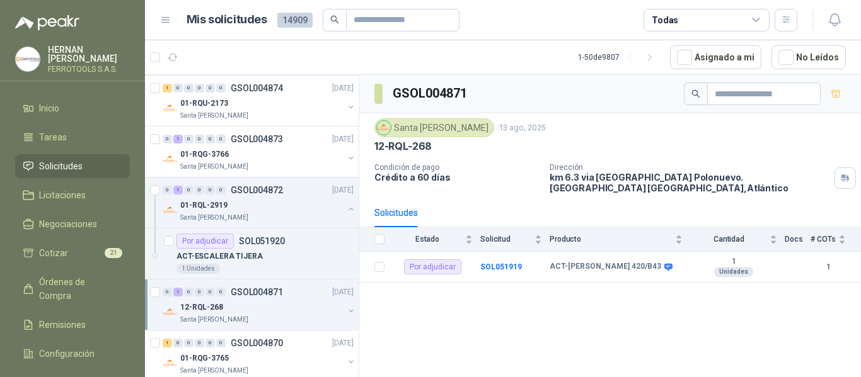
scroll to position [1134, 0]
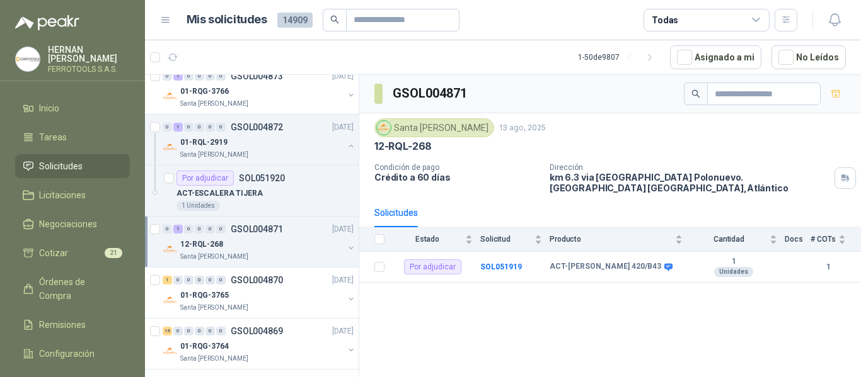
click at [269, 301] on div "01-RQG-3765" at bounding box center [261, 295] width 163 height 15
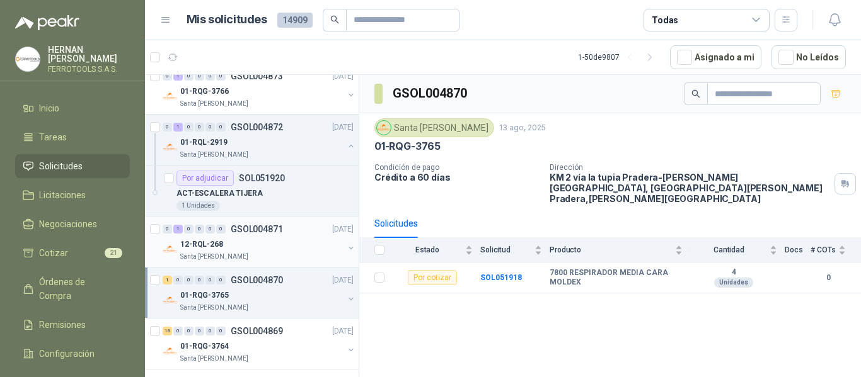
scroll to position [1197, 0]
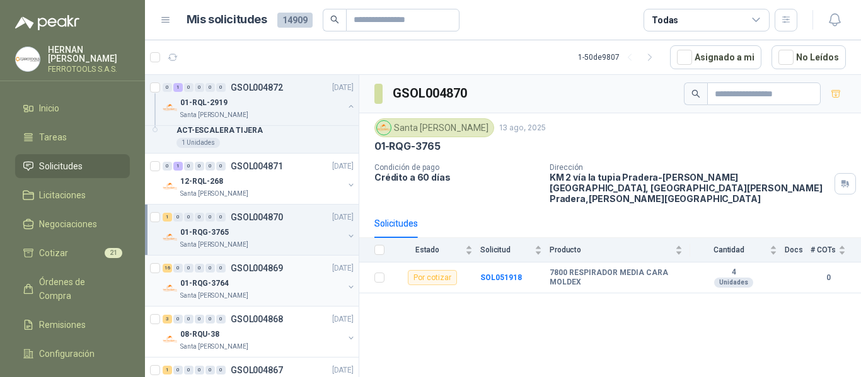
click at [291, 287] on div "01-RQG-3764" at bounding box center [261, 283] width 163 height 15
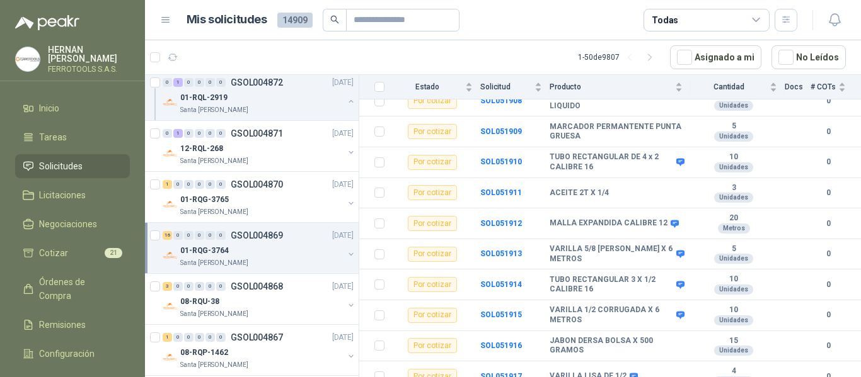
scroll to position [1260, 0]
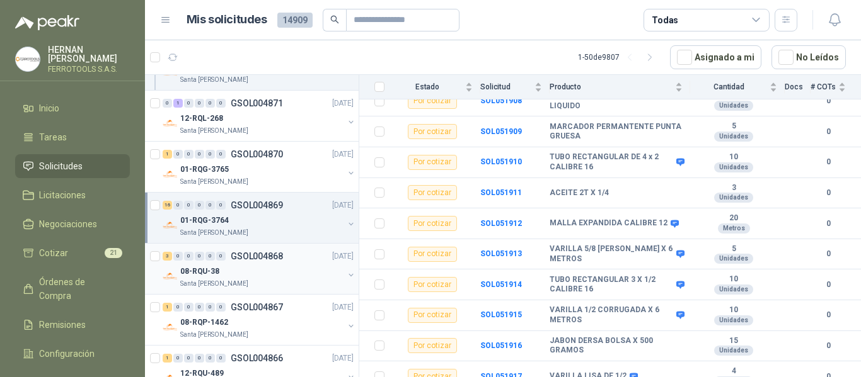
click at [325, 279] on div "Santa [PERSON_NAME]" at bounding box center [261, 284] width 163 height 10
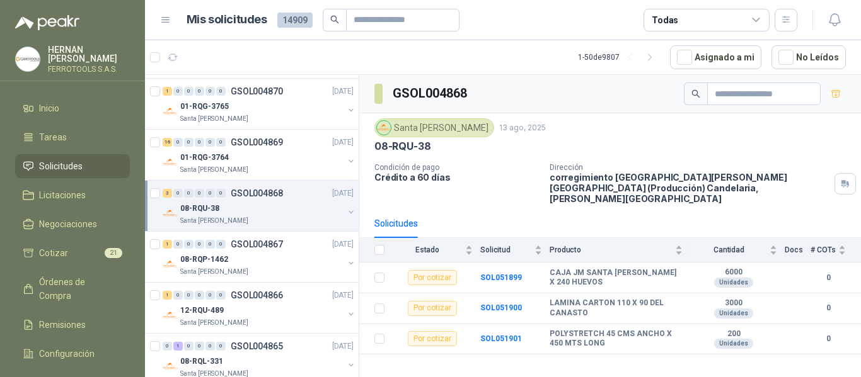
scroll to position [1386, 0]
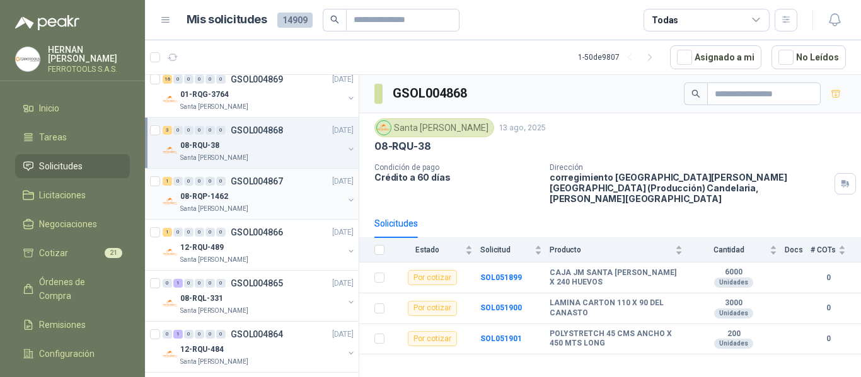
click at [279, 200] on div "08-RQP-1462" at bounding box center [261, 196] width 163 height 15
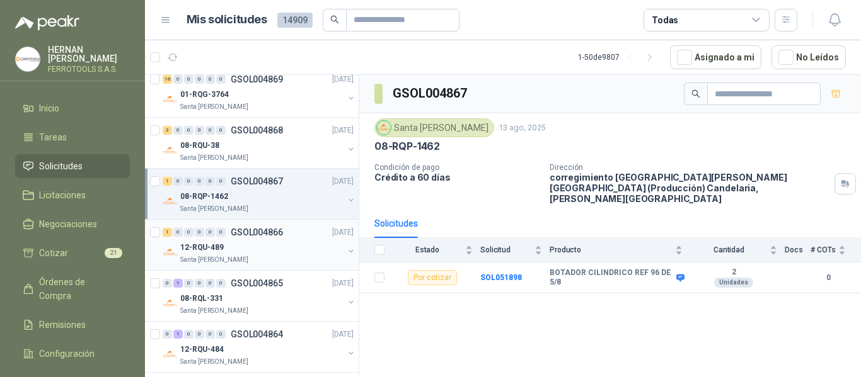
click at [282, 248] on div "12-RQU-489" at bounding box center [261, 247] width 163 height 15
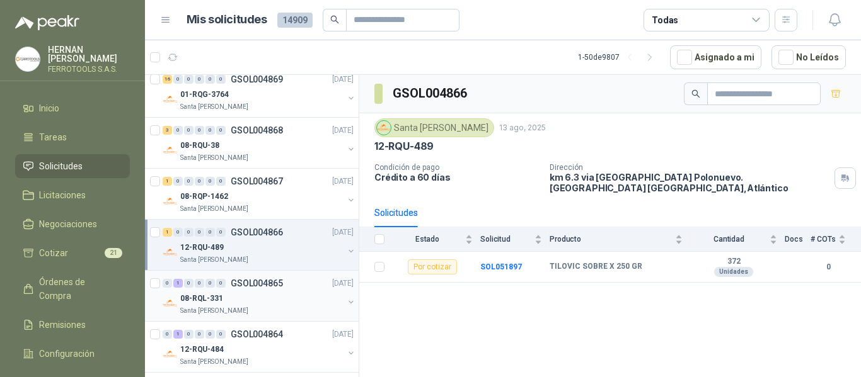
click at [289, 303] on div "08-RQL-331" at bounding box center [261, 298] width 163 height 15
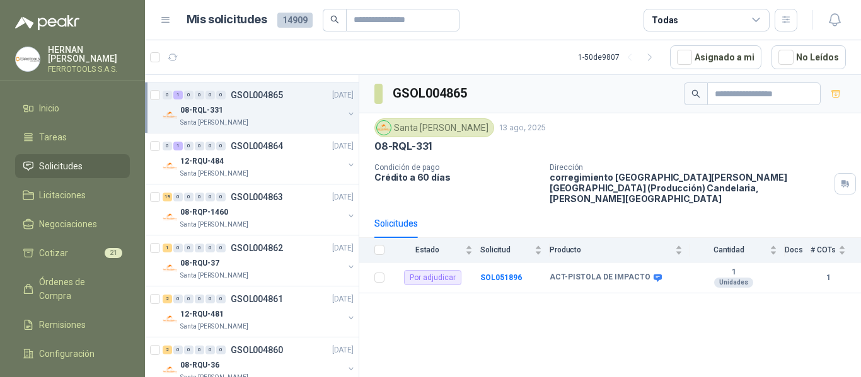
scroll to position [1575, 0]
click at [276, 214] on div "08-RQP-1460" at bounding box center [261, 211] width 163 height 15
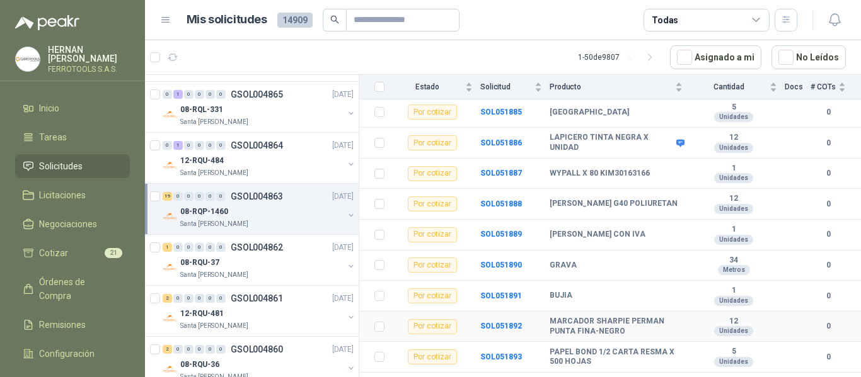
scroll to position [452, 0]
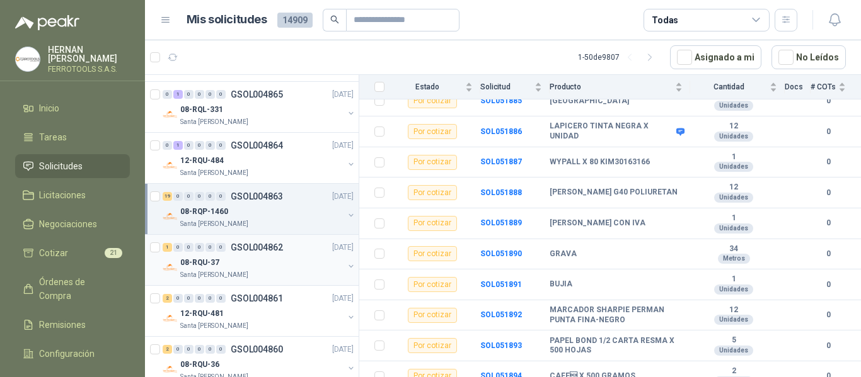
click at [281, 261] on div "08-RQU-37" at bounding box center [261, 262] width 163 height 15
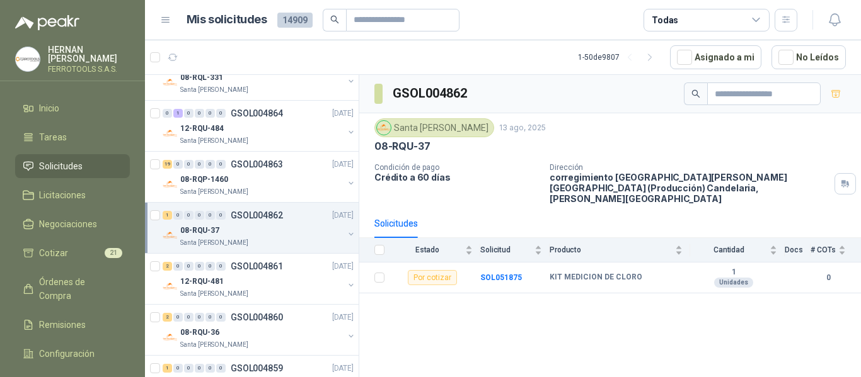
scroll to position [1638, 0]
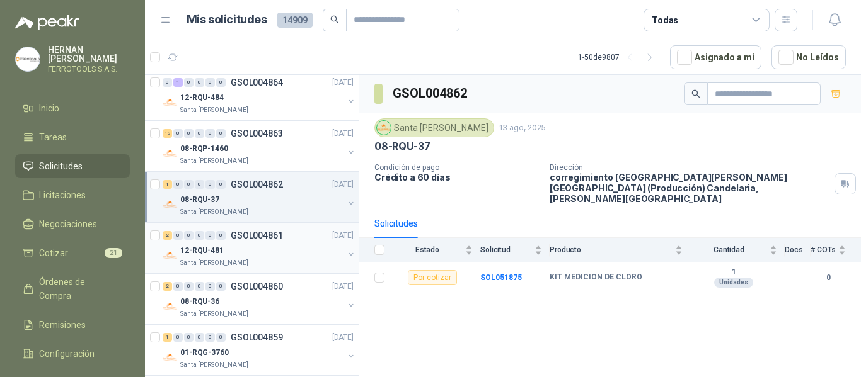
click at [270, 249] on div "12-RQU-481" at bounding box center [261, 250] width 163 height 15
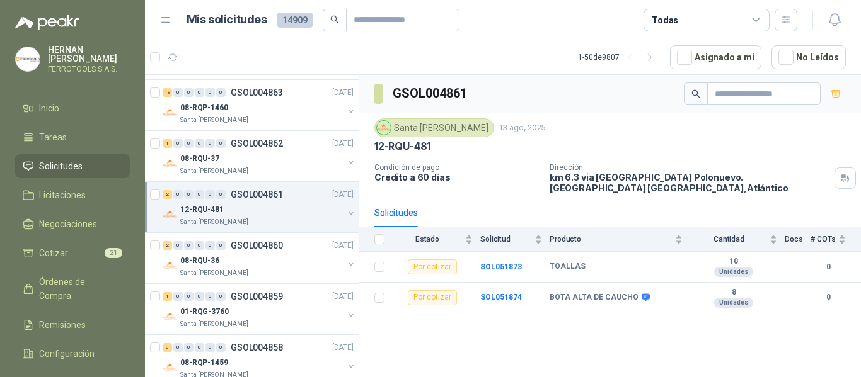
scroll to position [1701, 0]
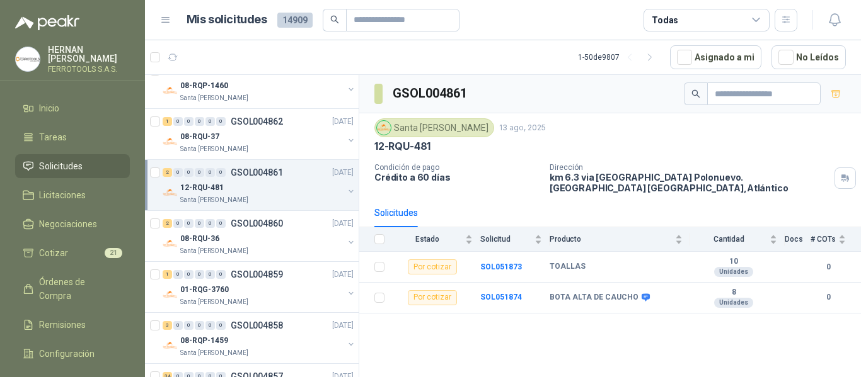
click at [270, 249] on div "Santa [PERSON_NAME]" at bounding box center [261, 251] width 163 height 10
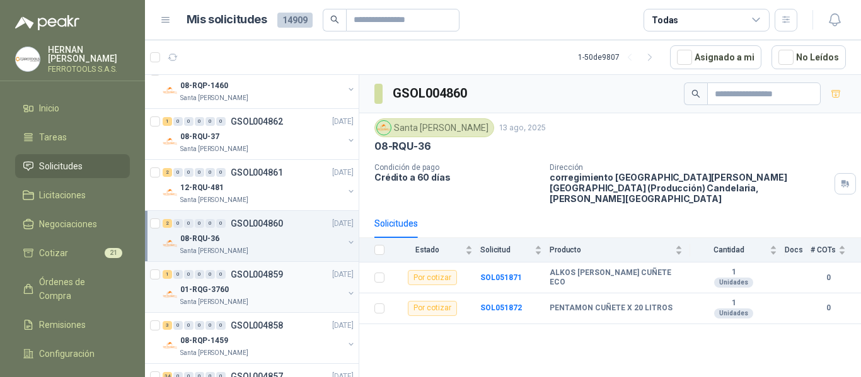
click at [262, 270] on p "GSOL004859" at bounding box center [257, 274] width 52 height 9
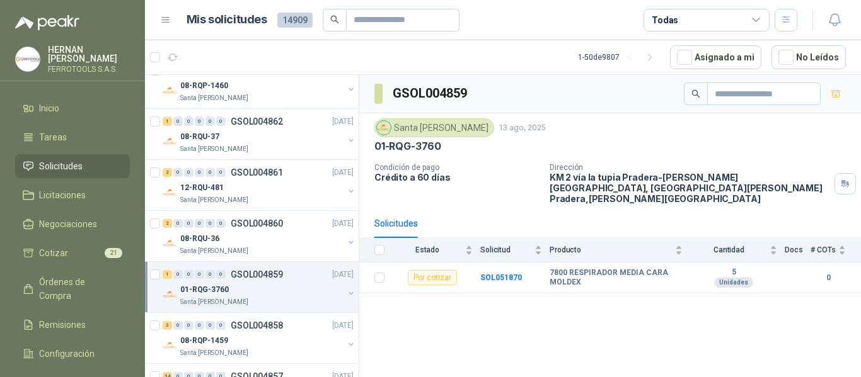
scroll to position [1764, 0]
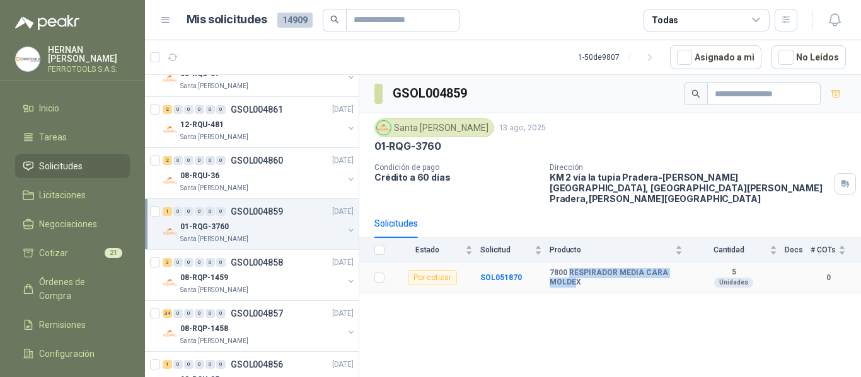
drag, startPoint x: 569, startPoint y: 263, endPoint x: 577, endPoint y: 270, distance: 10.7
click at [577, 270] on b "7800 RESPIRADOR MEDIA CARA MOLDEX" at bounding box center [615, 278] width 133 height 20
click at [579, 272] on b "7800 RESPIRADOR MEDIA CARA MOLDEX" at bounding box center [615, 278] width 133 height 20
drag, startPoint x: 579, startPoint y: 272, endPoint x: 568, endPoint y: 265, distance: 13.3
click at [568, 268] on b "7800 RESPIRADOR MEDIA CARA MOLDEX" at bounding box center [615, 278] width 133 height 20
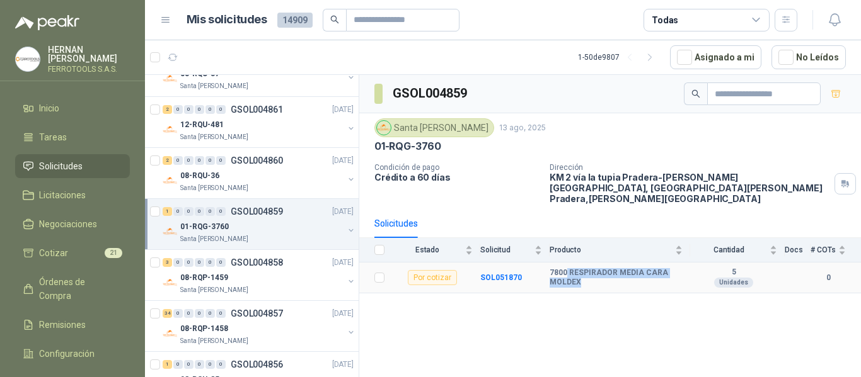
copy b "RESPIRADOR MEDIA CARA MOLDEX"
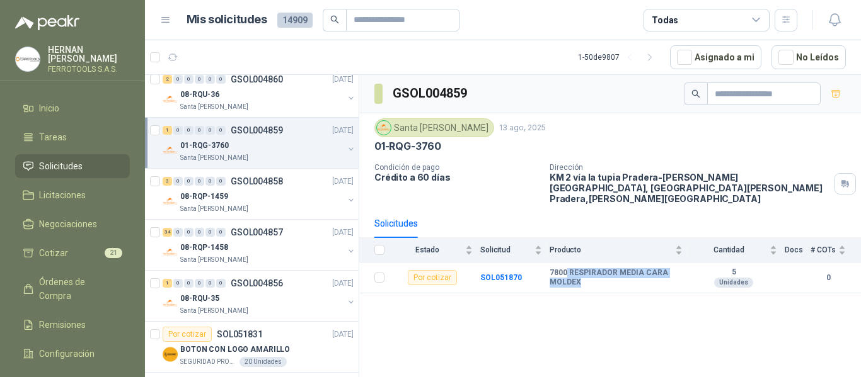
scroll to position [1827, 0]
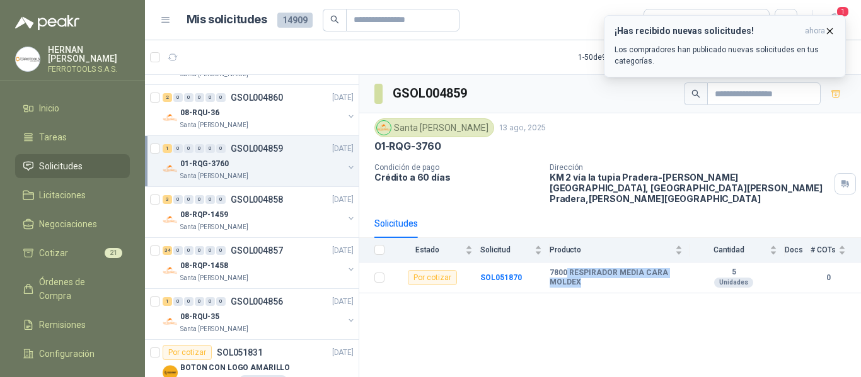
click at [697, 53] on p "Los compradores han publicado nuevas solicitudes en tus categorías." at bounding box center [724, 55] width 221 height 23
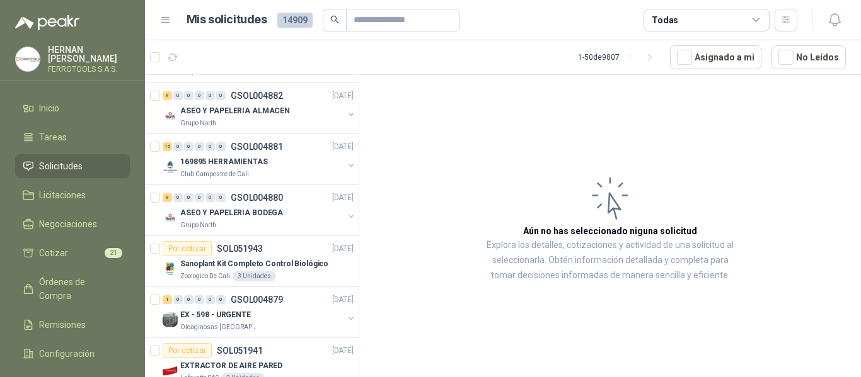
scroll to position [441, 0]
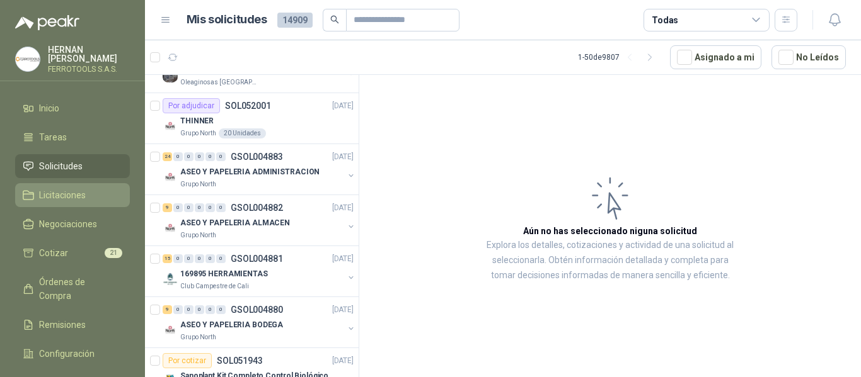
click at [57, 190] on span "Licitaciones" at bounding box center [62, 195] width 47 height 14
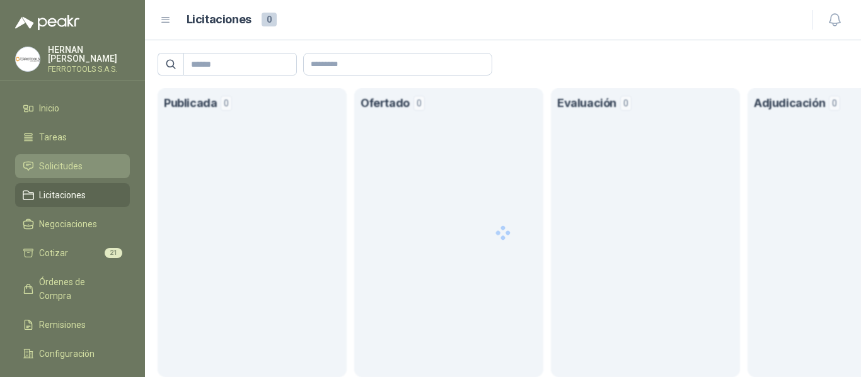
click at [66, 166] on span "Solicitudes" at bounding box center [60, 166] width 43 height 14
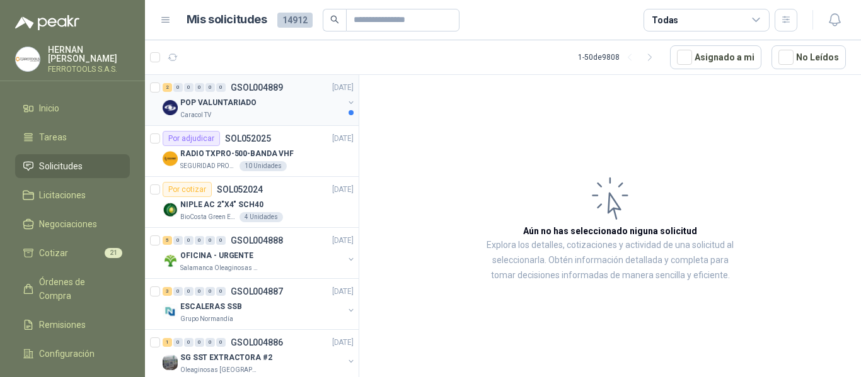
click at [274, 98] on div "POP VALUNTARIADO" at bounding box center [261, 102] width 163 height 15
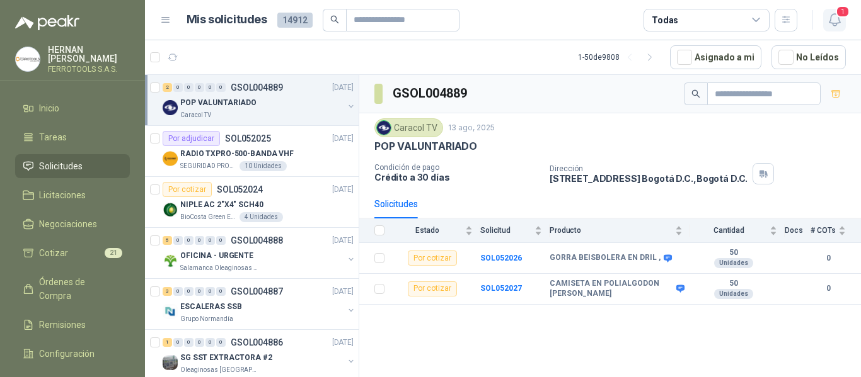
click at [842, 18] on span "1" at bounding box center [843, 12] width 14 height 12
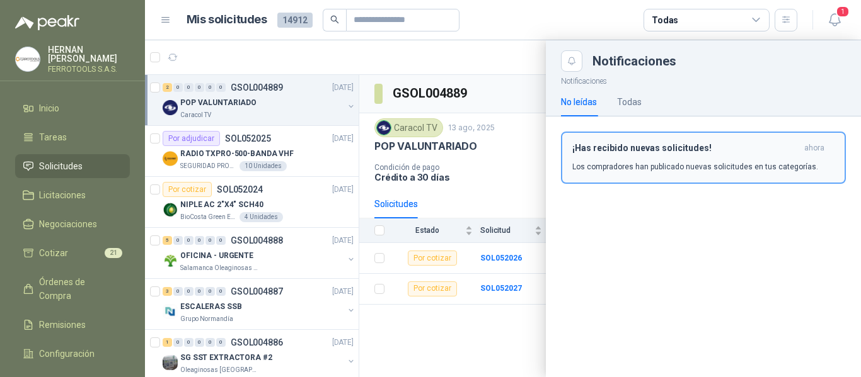
click at [665, 163] on p "Los compradores han publicado nuevas solicitudes en tus categorías." at bounding box center [695, 166] width 246 height 11
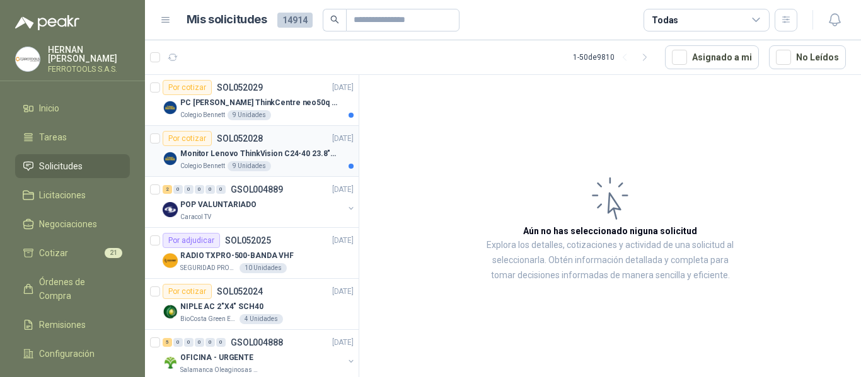
click at [293, 164] on div "Colegio Bennett 9 Unidades" at bounding box center [266, 166] width 173 height 10
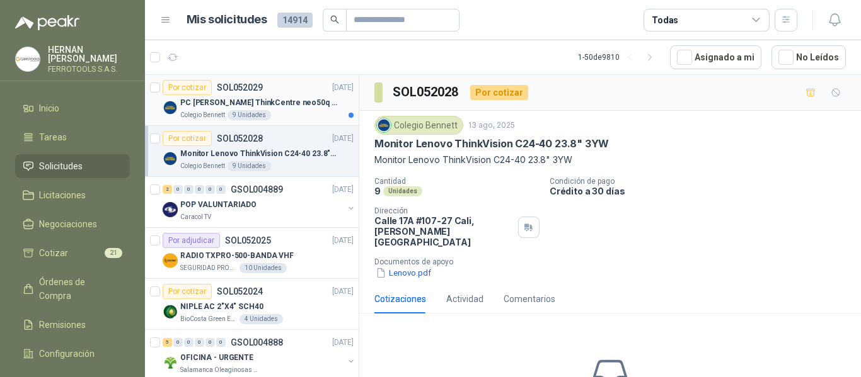
click at [290, 117] on div "Colegio Bennett 9 Unidades" at bounding box center [266, 115] width 173 height 10
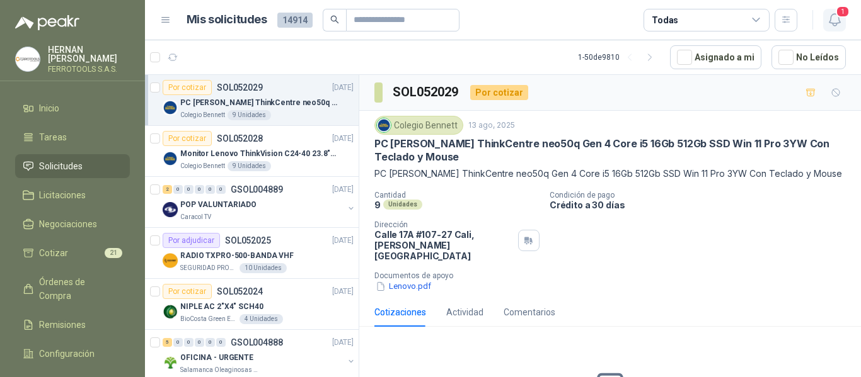
click at [834, 21] on icon "button" at bounding box center [835, 20] width 16 height 16
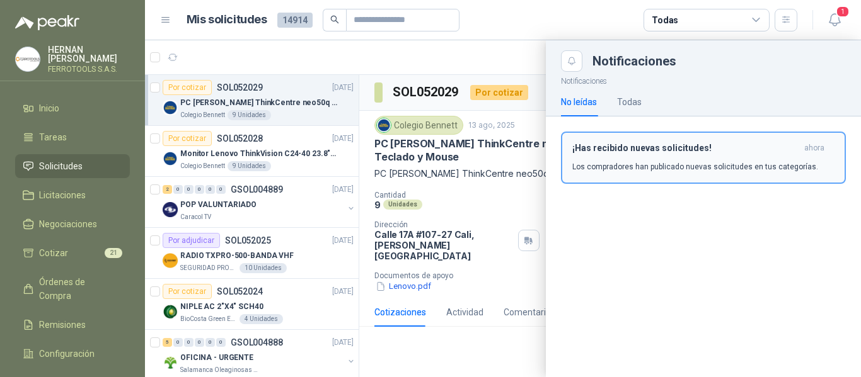
click at [637, 174] on button "¡Has recibido nuevas solicitudes! ahora Los compradores han publicado nuevas so…" at bounding box center [703, 158] width 285 height 52
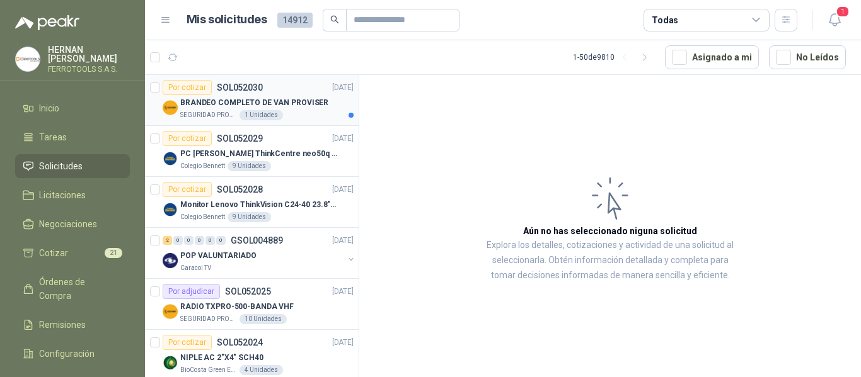
click at [294, 113] on div "SEGURIDAD PROVISER LTDA 1 Unidades" at bounding box center [266, 115] width 173 height 10
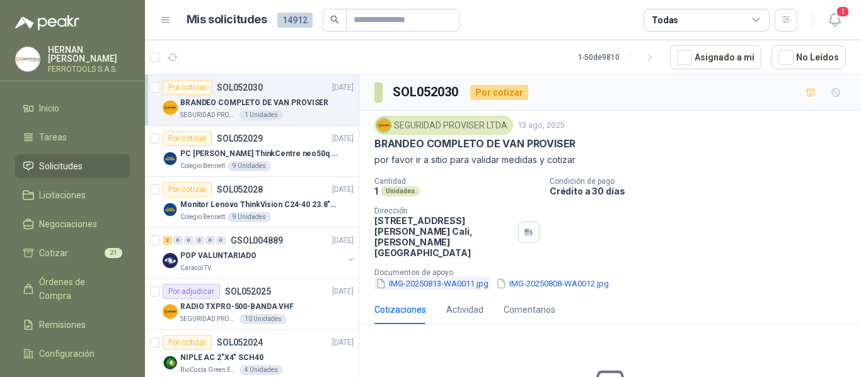
click at [441, 277] on button "IMG-20250813-WA0011.jpg" at bounding box center [431, 283] width 115 height 13
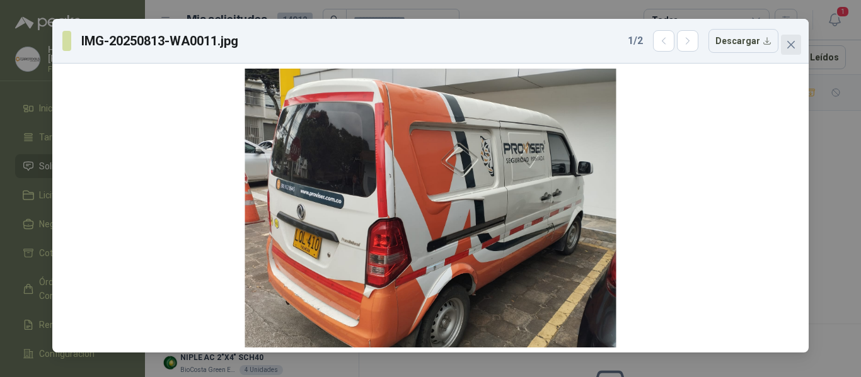
click at [793, 47] on icon "close" at bounding box center [791, 45] width 8 height 8
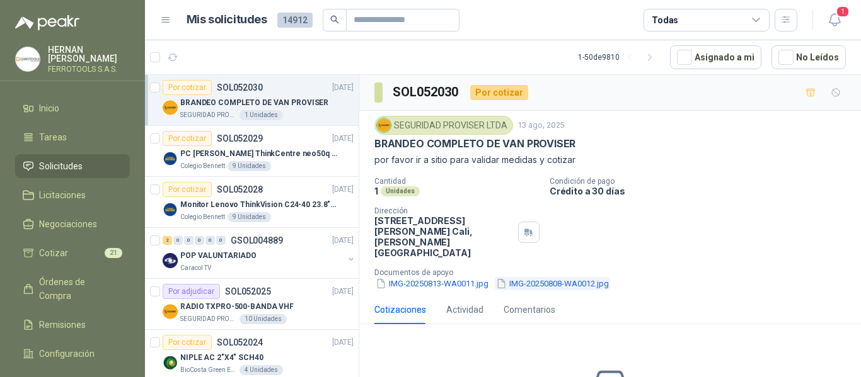
click at [581, 277] on button "IMG-20250808-WA0012.jpg" at bounding box center [552, 283] width 115 height 13
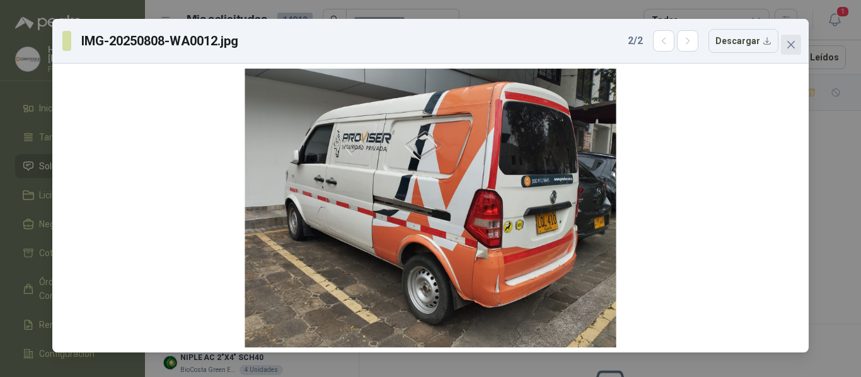
click at [793, 45] on icon "close" at bounding box center [791, 45] width 10 height 10
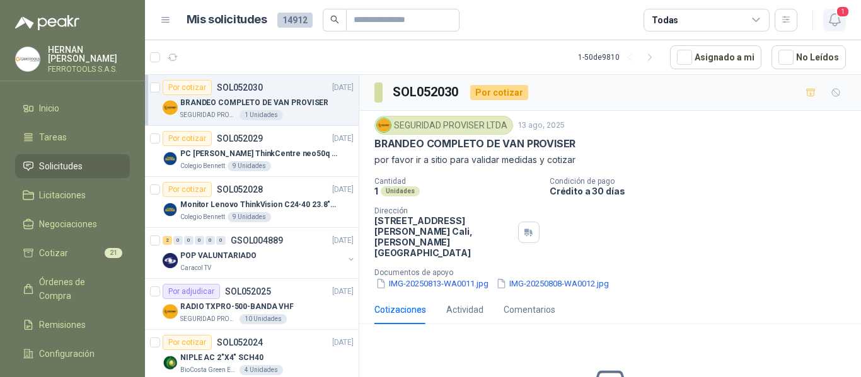
click at [842, 18] on span "1" at bounding box center [843, 12] width 14 height 12
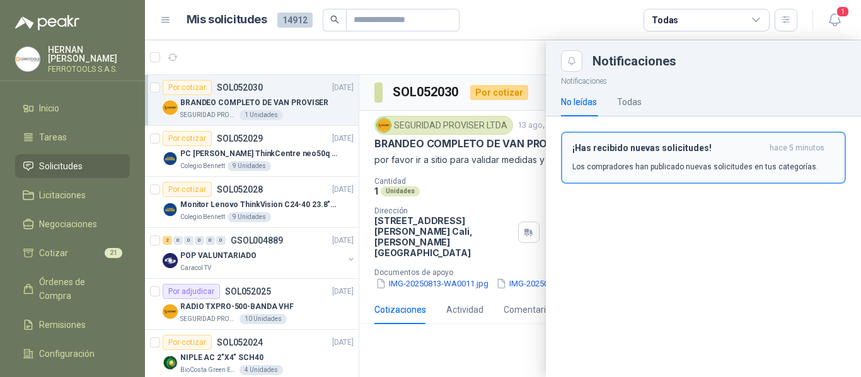
click at [660, 155] on div "¡Has recibido nuevas solicitudes! hace 5 minutos Los compradores han publicado …" at bounding box center [703, 158] width 262 height 30
